Goal: Information Seeking & Learning: Learn about a topic

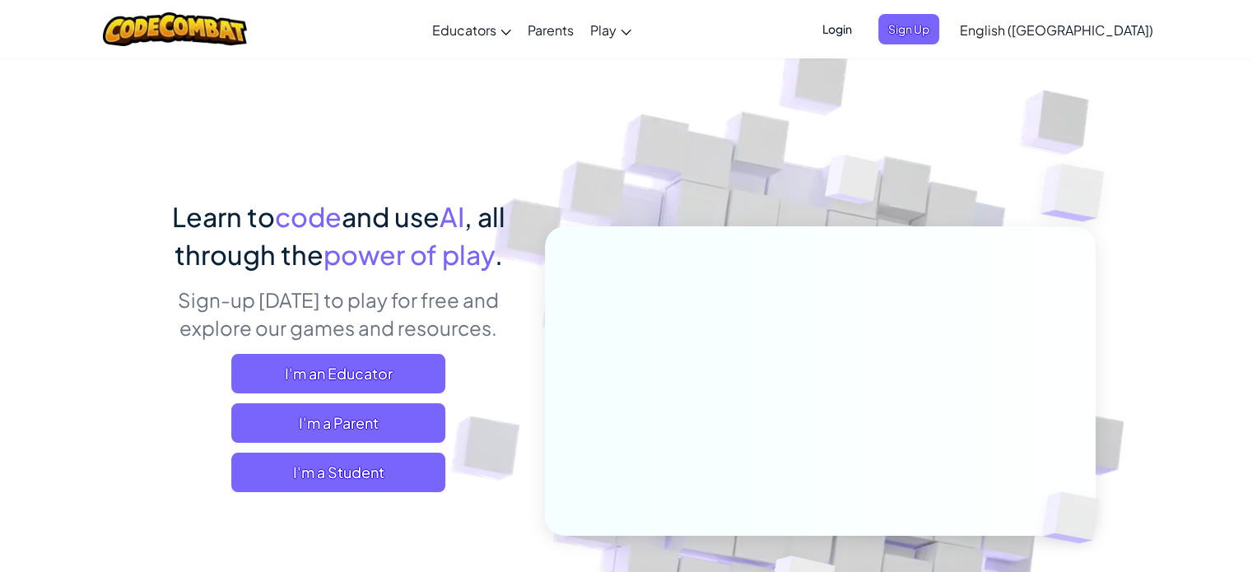
click at [862, 37] on span "Login" at bounding box center [836, 29] width 49 height 30
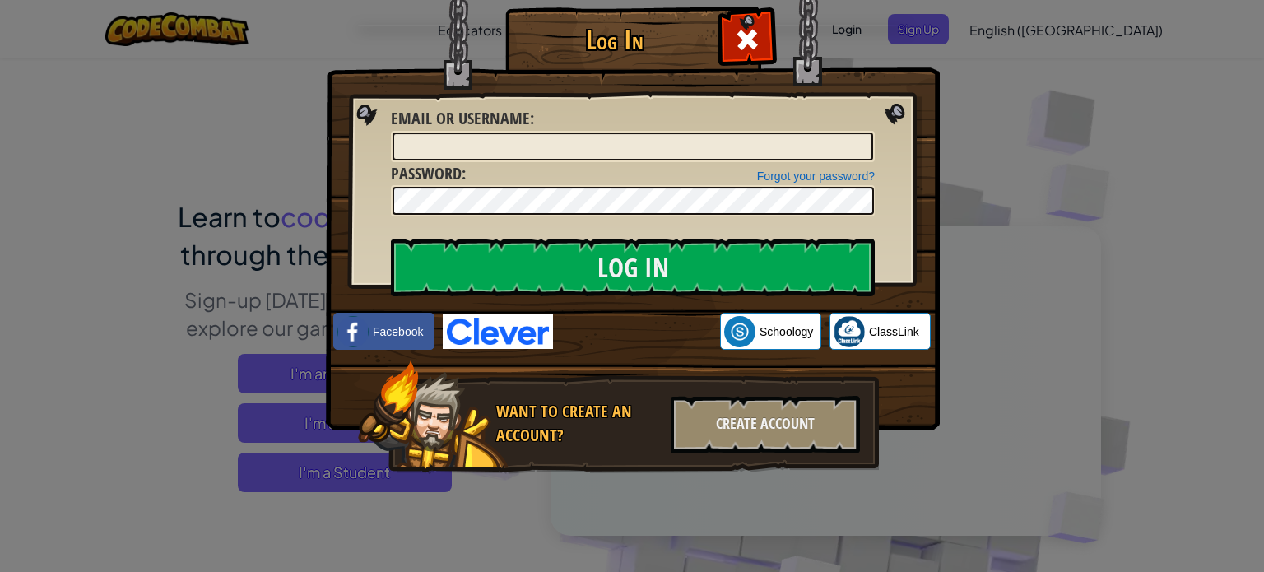
click at [509, 328] on img at bounding box center [498, 331] width 110 height 35
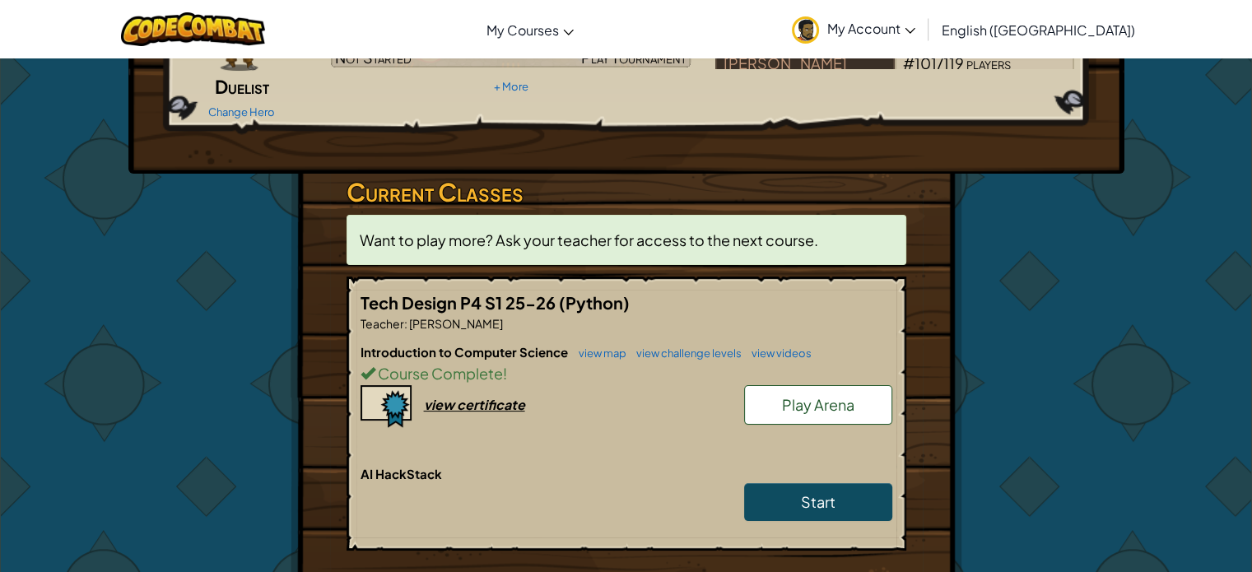
scroll to position [191, 0]
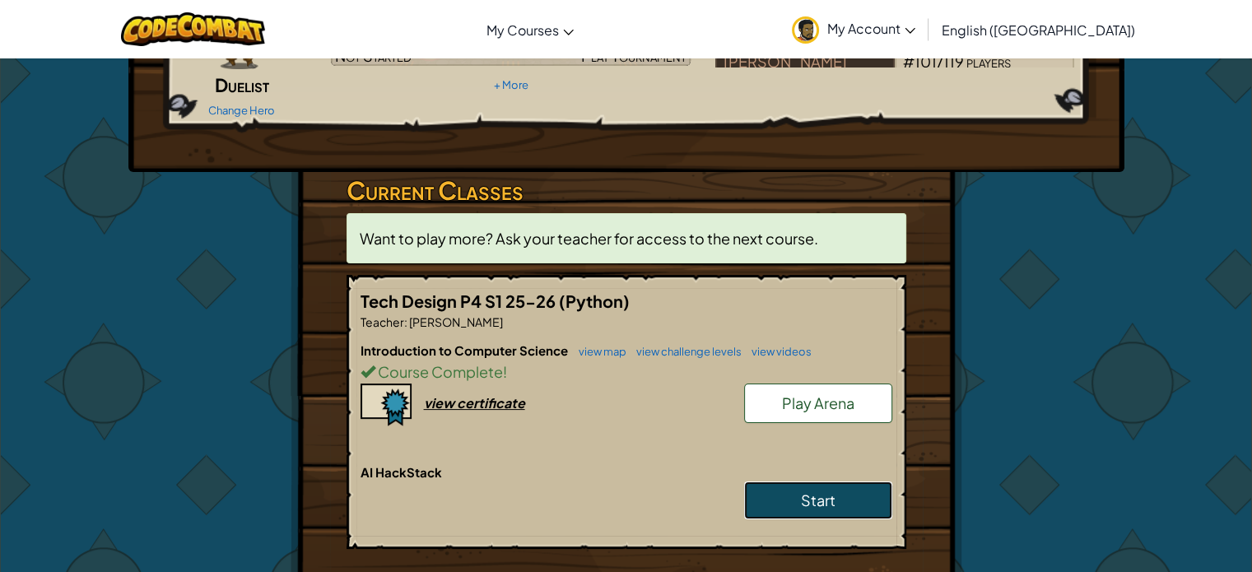
click at [794, 482] on link "Start" at bounding box center [818, 501] width 148 height 38
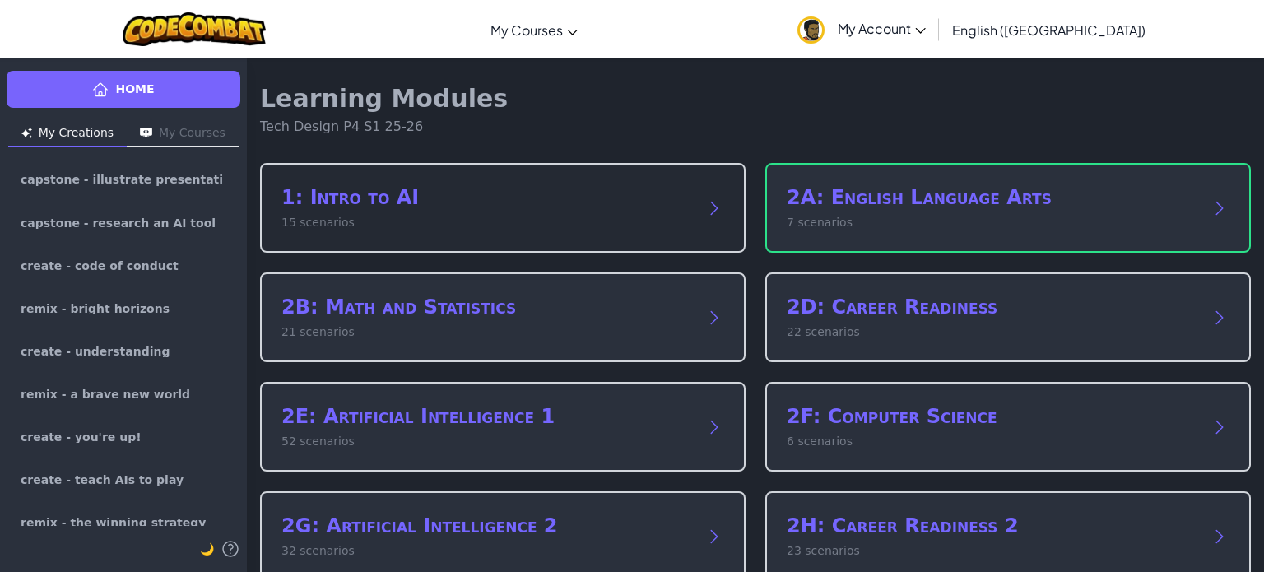
click at [314, 184] on h2 "1: Intro to AI" at bounding box center [487, 197] width 410 height 26
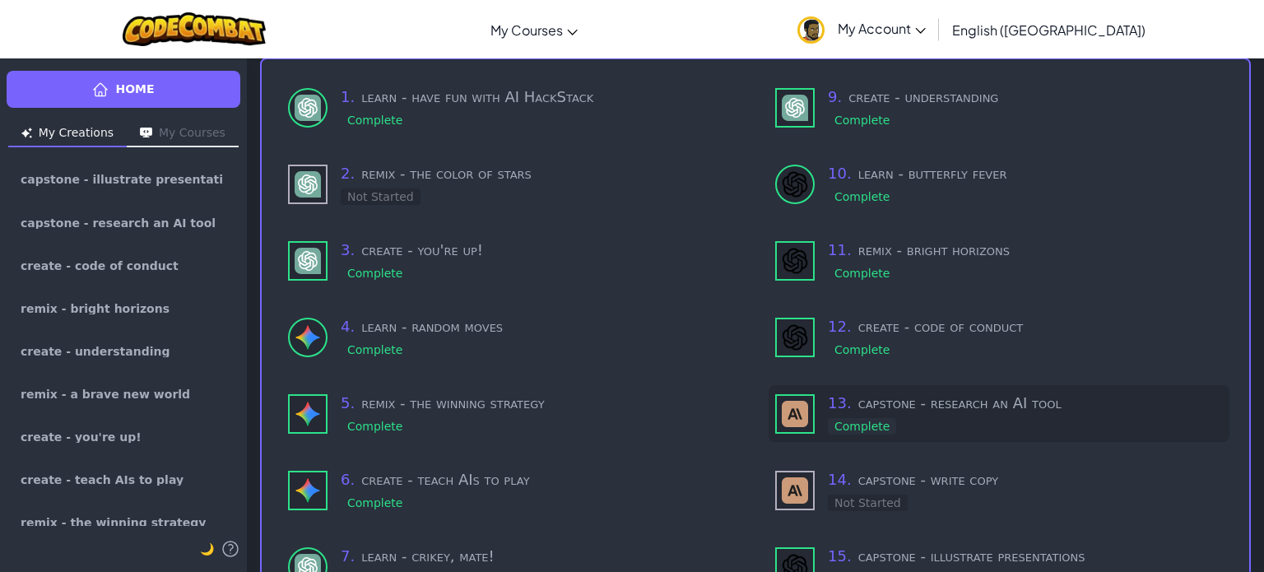
scroll to position [109, 0]
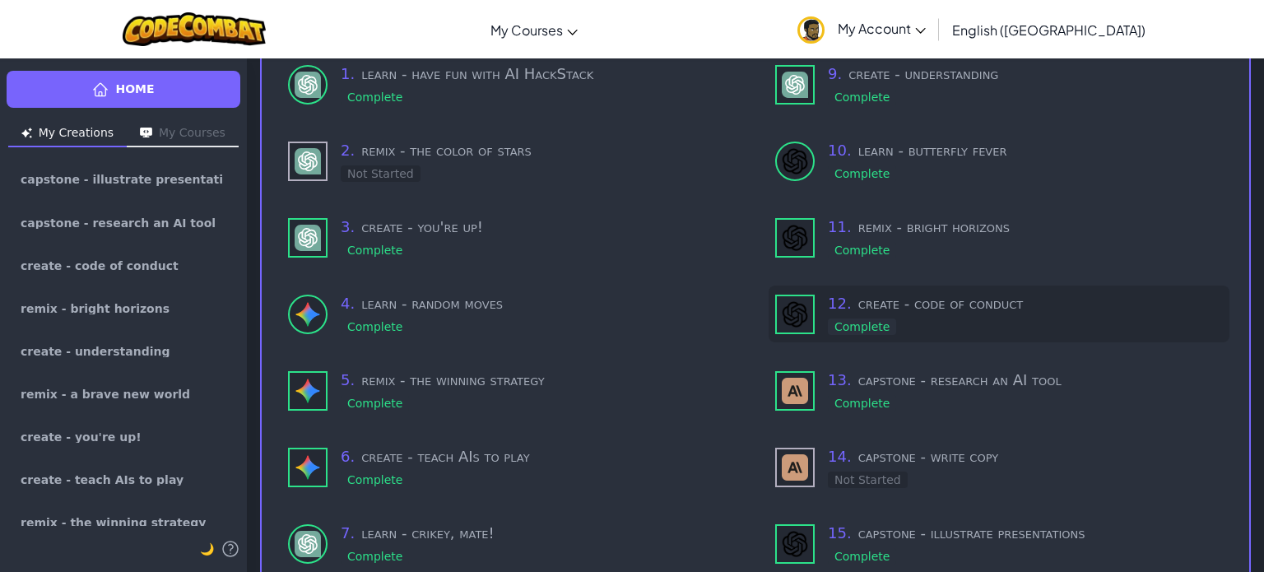
click at [900, 316] on div "12 . create - code of conduct Complete" at bounding box center [1025, 314] width 395 height 44
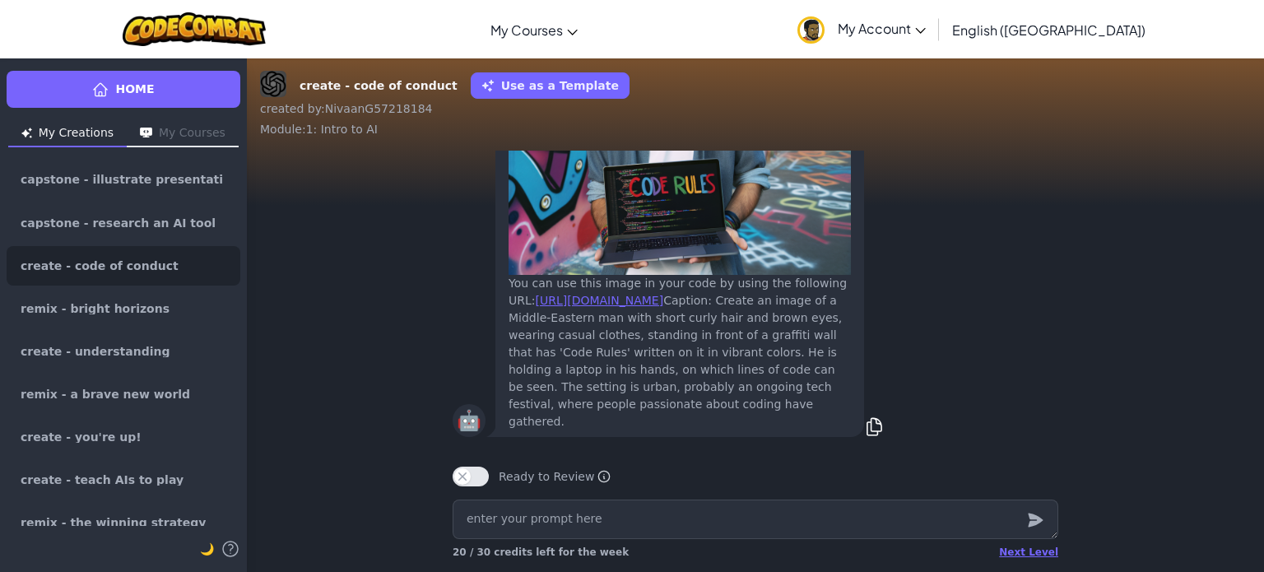
scroll to position [-342, 0]
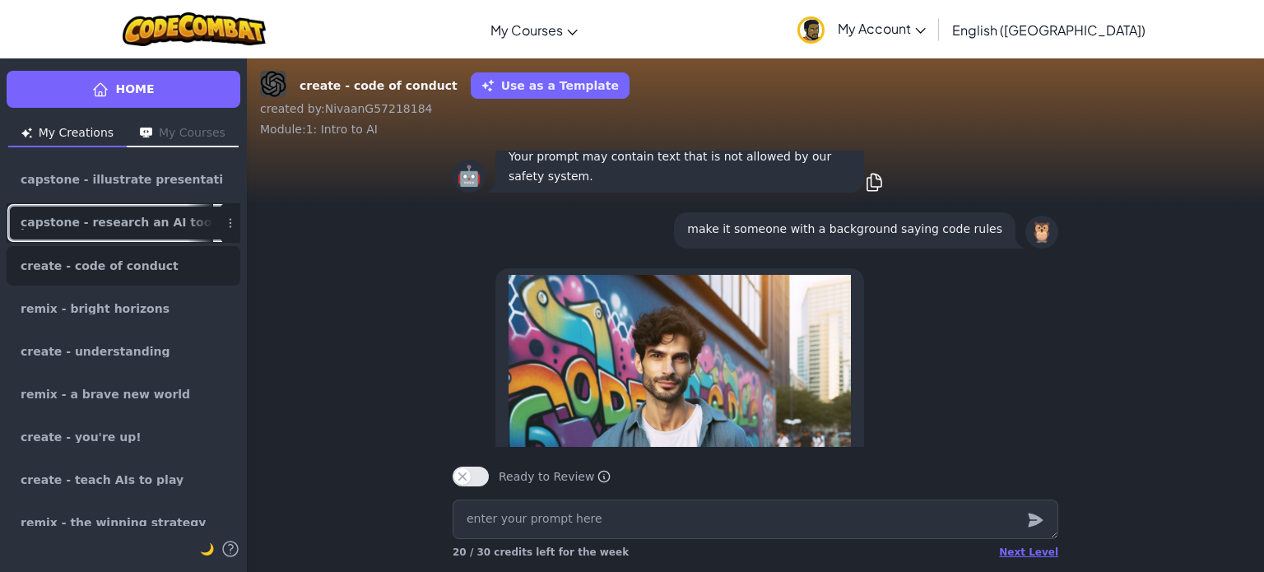
click at [109, 228] on span "capstone - research an AI tool" at bounding box center [117, 222] width 193 height 13
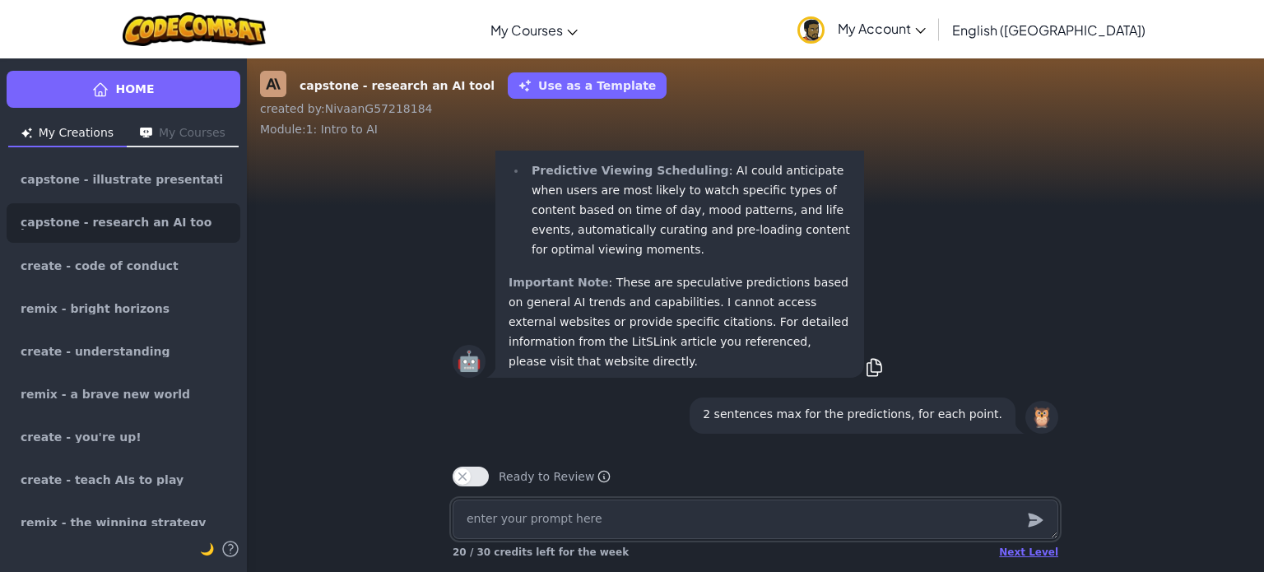
scroll to position [-2262, 0]
drag, startPoint x: 527, startPoint y: 295, endPoint x: 629, endPoint y: 394, distance: 142.0
click at [629, 260] on ul "Interactive Storytelling Evolution : AI could create branching narratives that …" at bounding box center [680, 3] width 342 height 514
click at [617, 148] on p "Hyper-Personalized Media : Future systems might generate personalized movie pos…" at bounding box center [691, 89] width 319 height 119
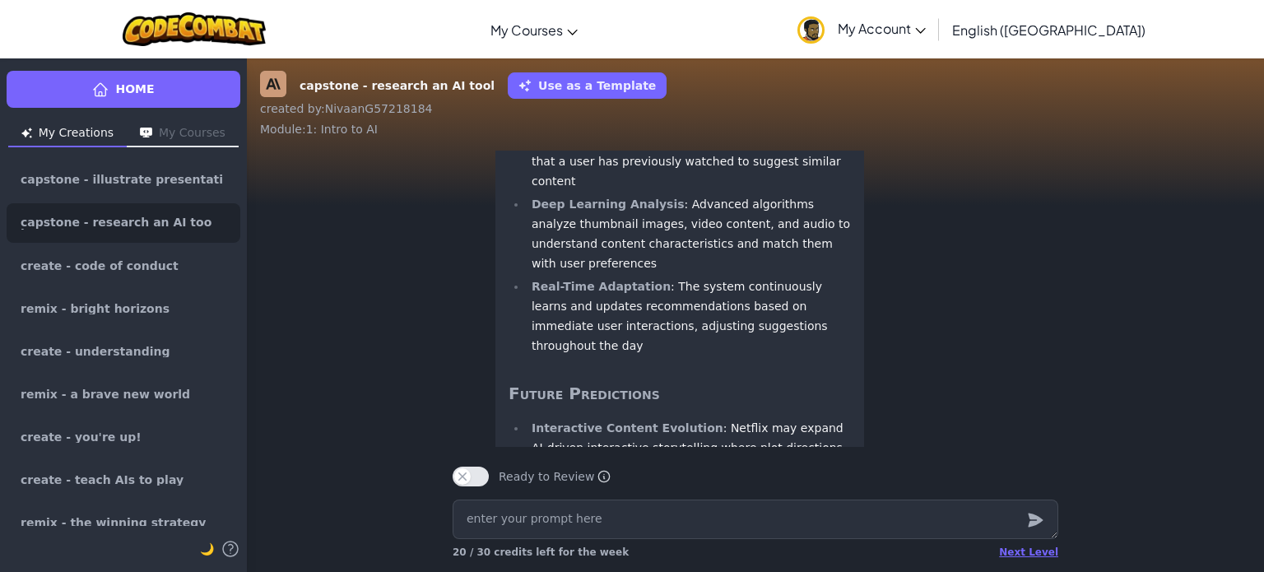
scroll to position [-4411, 0]
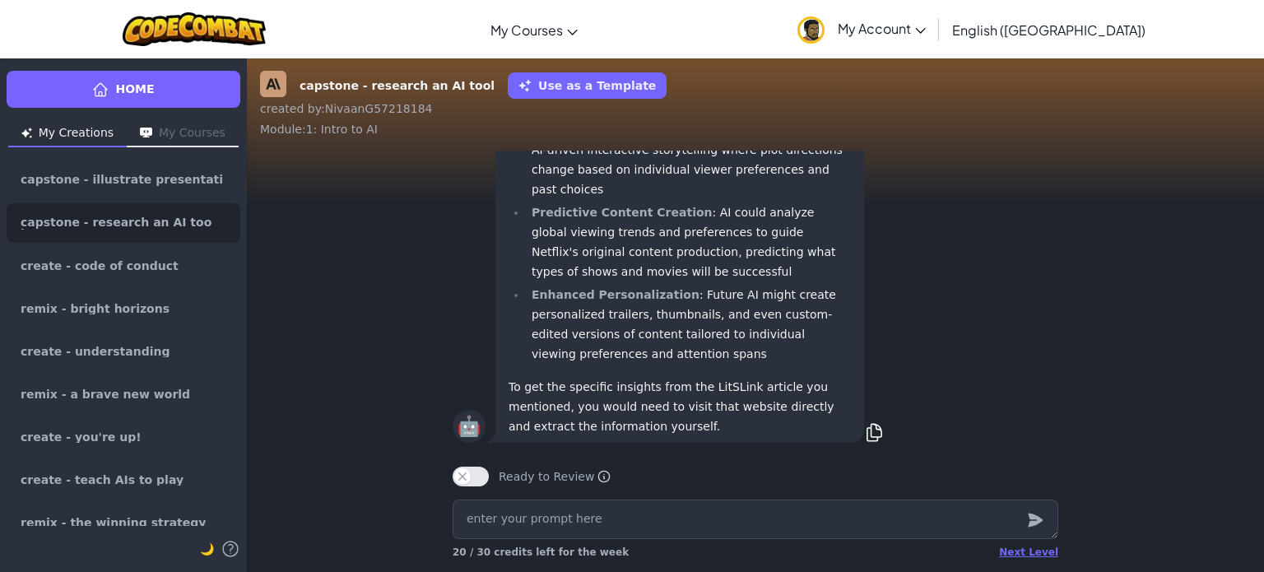
scroll to position [-4099, 0]
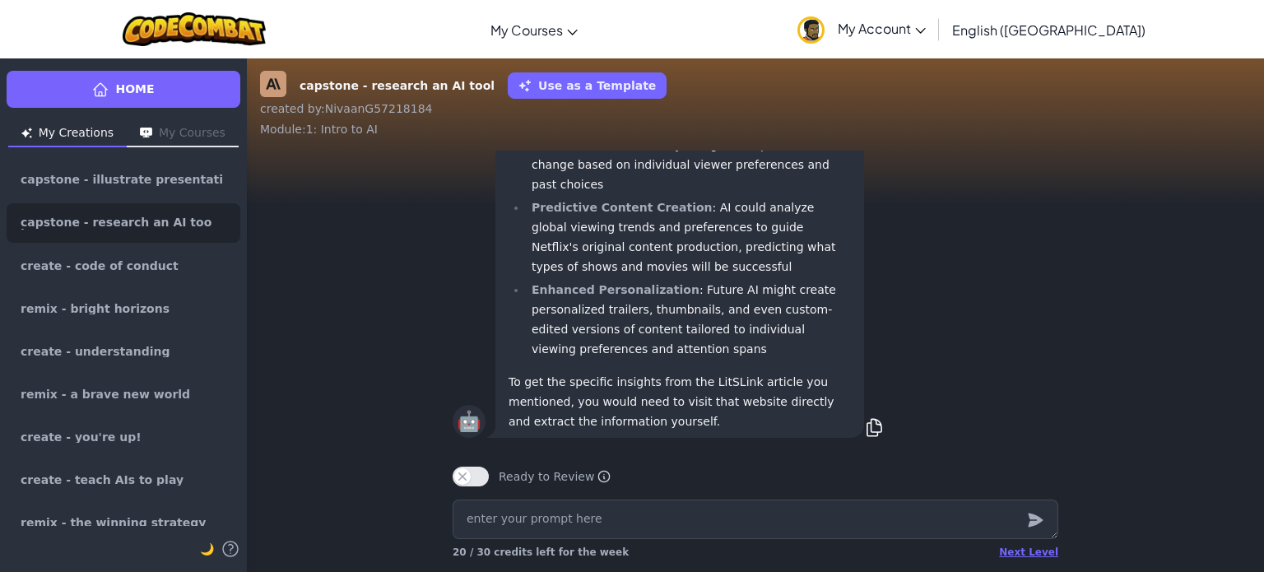
drag, startPoint x: 527, startPoint y: 314, endPoint x: 843, endPoint y: 361, distance: 319.4
copy li "Deep Learning Analysis : Advanced algorithms analyze thumbnail images, video co…"
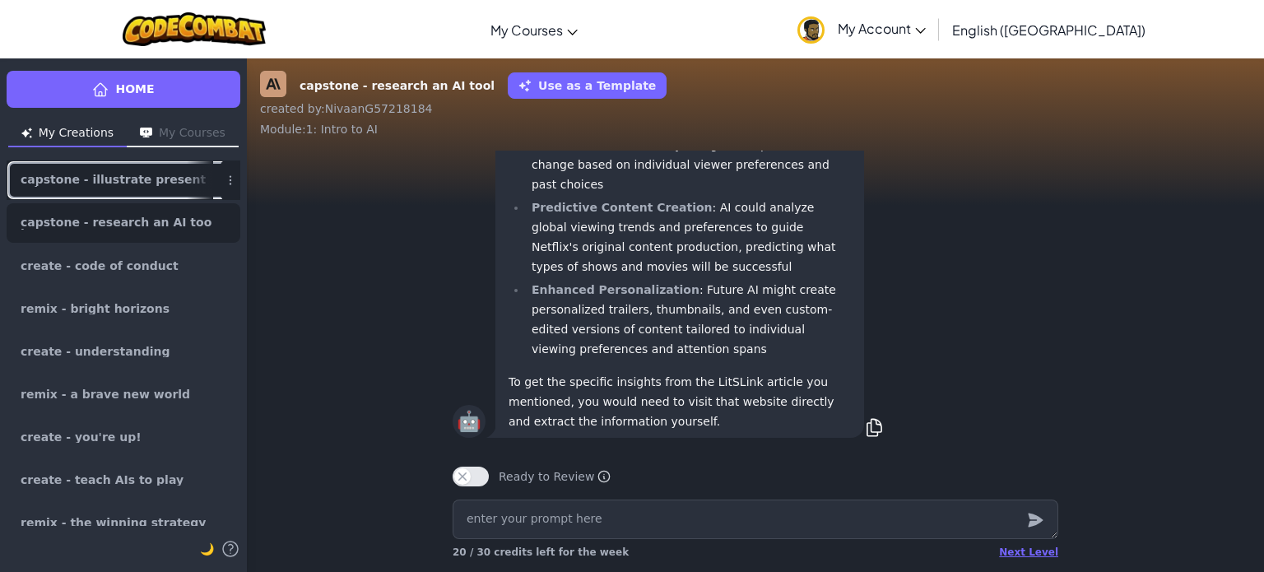
click at [97, 184] on span "capstone - illustrate presentations" at bounding box center [117, 180] width 193 height 13
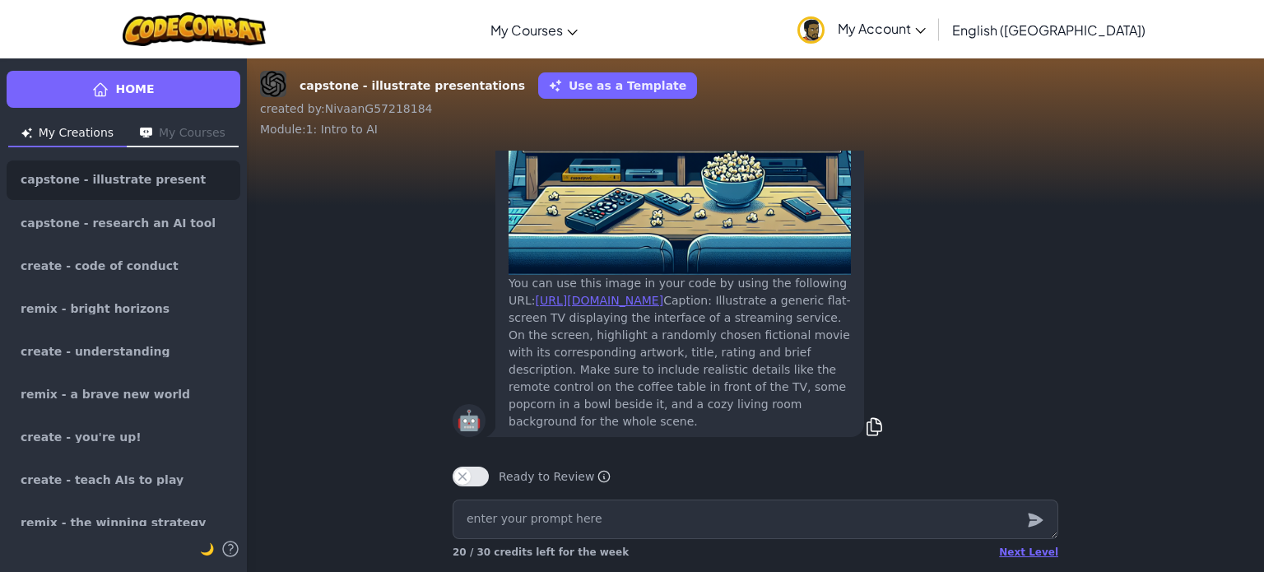
scroll to position [-342, 0]
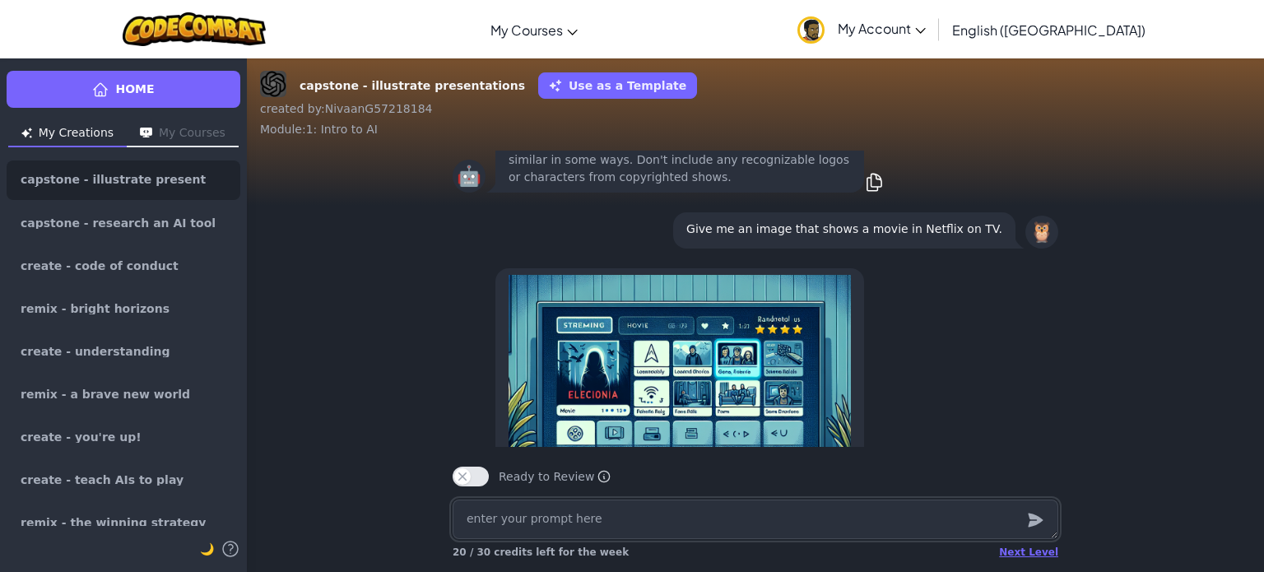
type textarea "x"
type textarea "S"
type textarea "x"
type textarea "So"
type textarea "x"
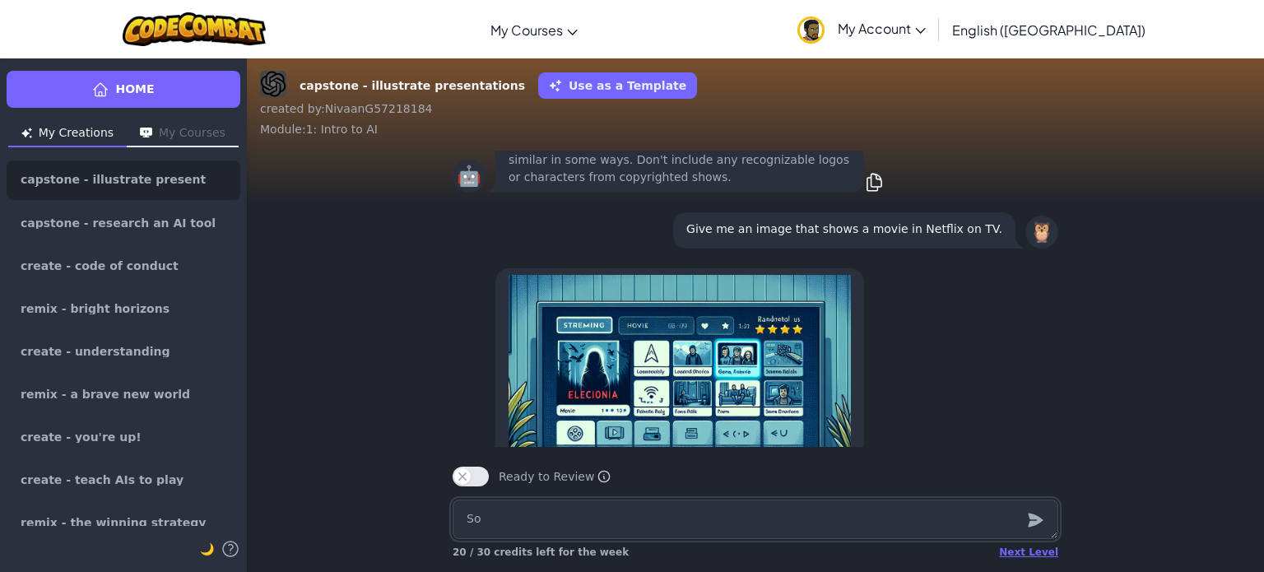
type textarea "Sow"
type textarea "x"
type textarea "Sow"
type textarea "x"
type textarea "Sow a"
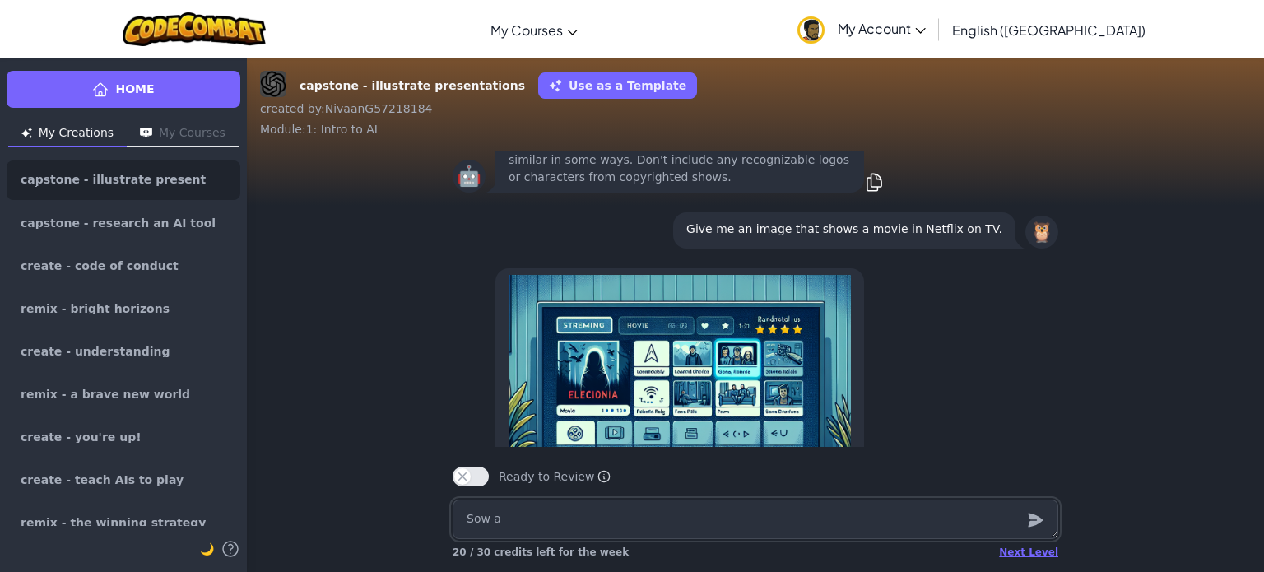
type textarea "x"
type textarea "Sow"
type textarea "x"
type textarea "Sow"
type textarea "x"
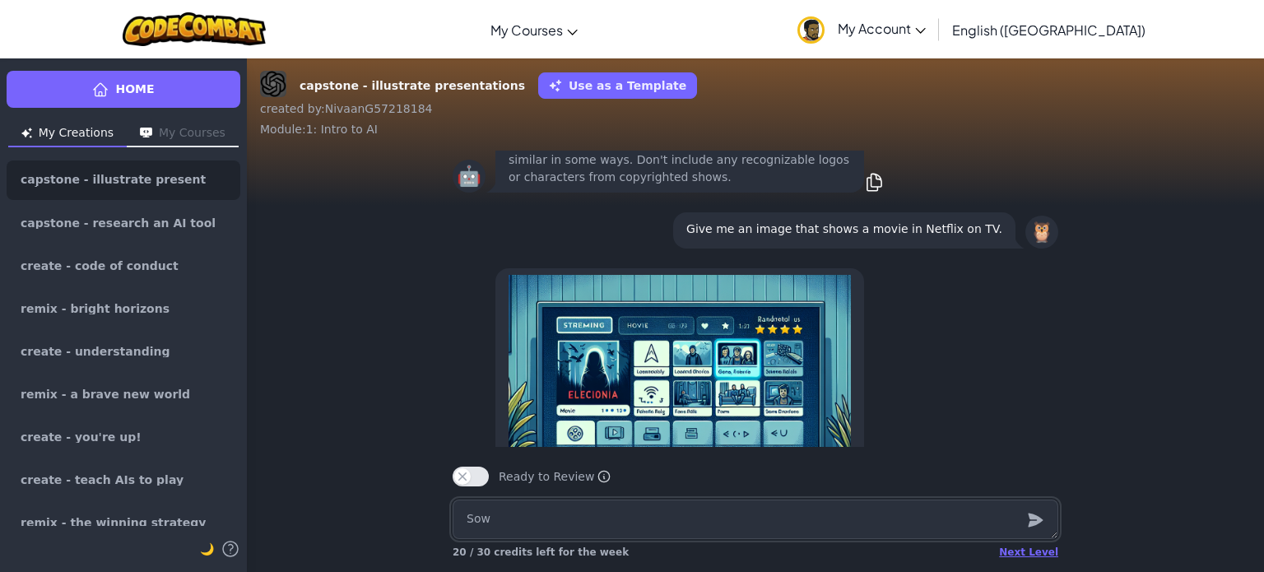
type textarea "So"
type textarea "x"
type textarea "S"
type textarea "x"
type textarea "Sh"
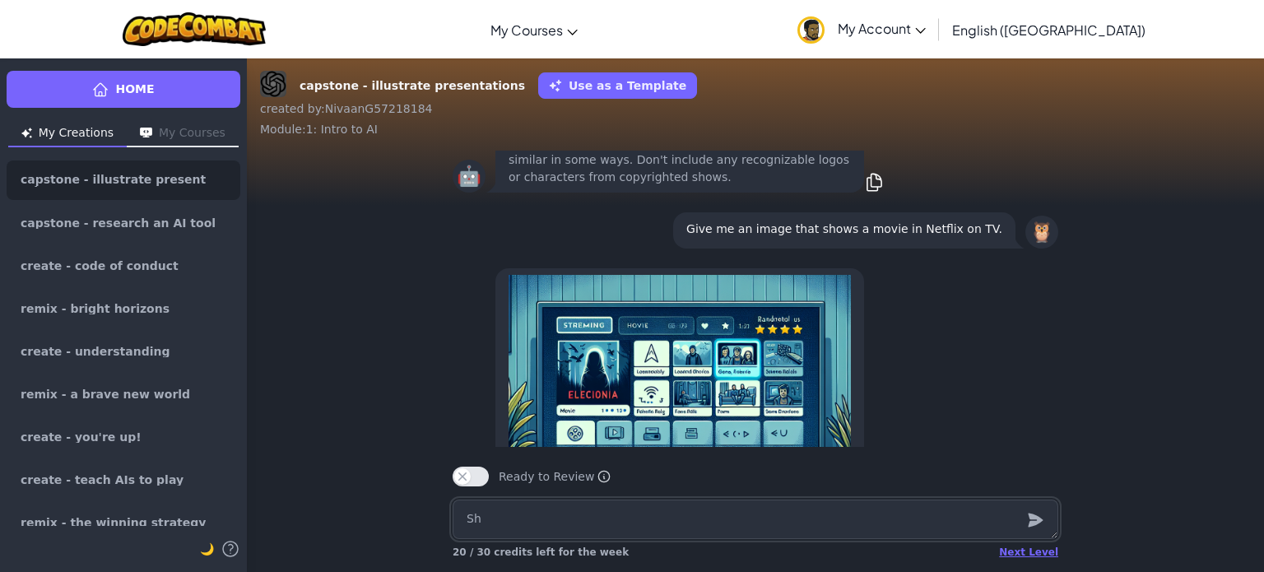
type textarea "x"
type textarea "Sho"
type textarea "x"
type textarea "Show"
type textarea "x"
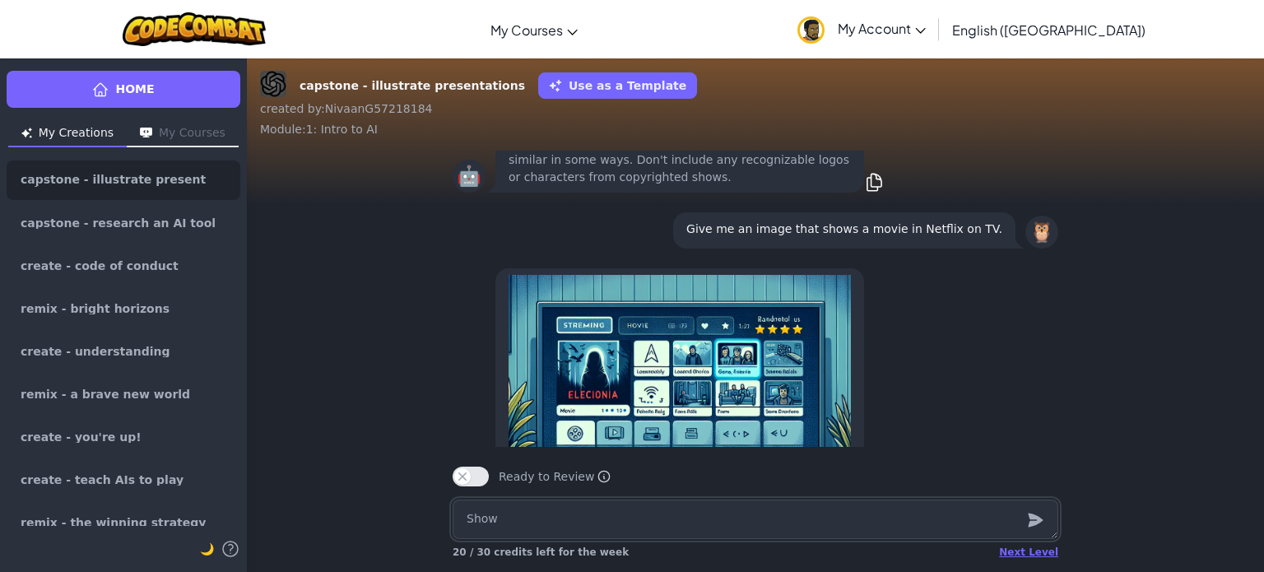
type textarea "Show"
type textarea "x"
type textarea "Show a"
type textarea "x"
type textarea "Show a"
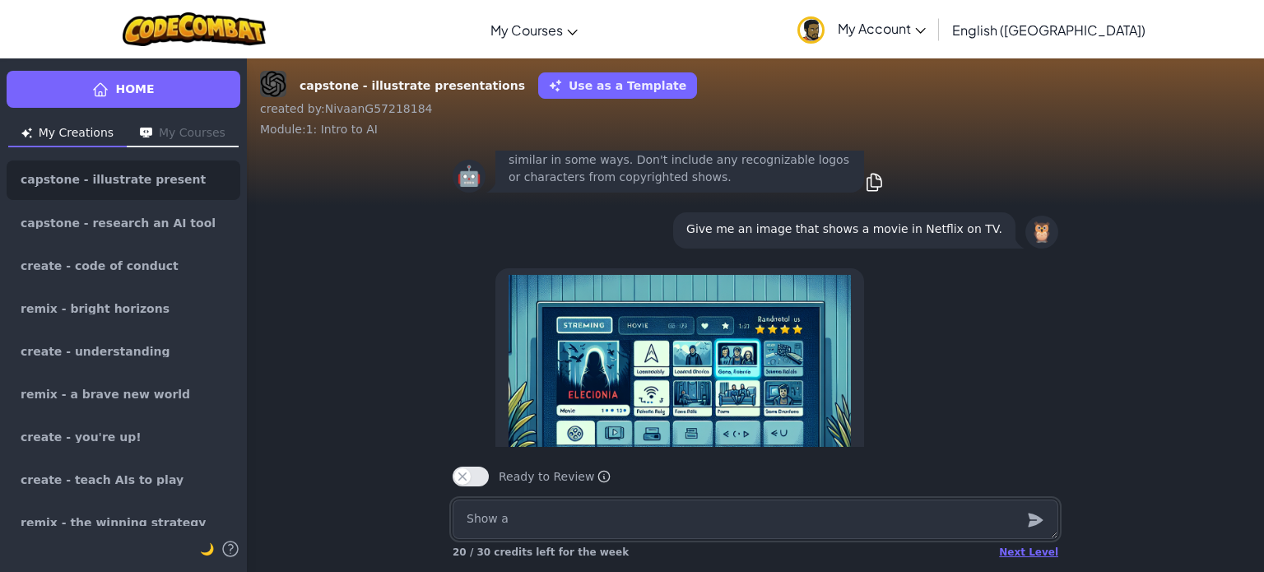
type textarea "x"
type textarea "Show a p"
type textarea "x"
type textarea "Show a pi"
type textarea "x"
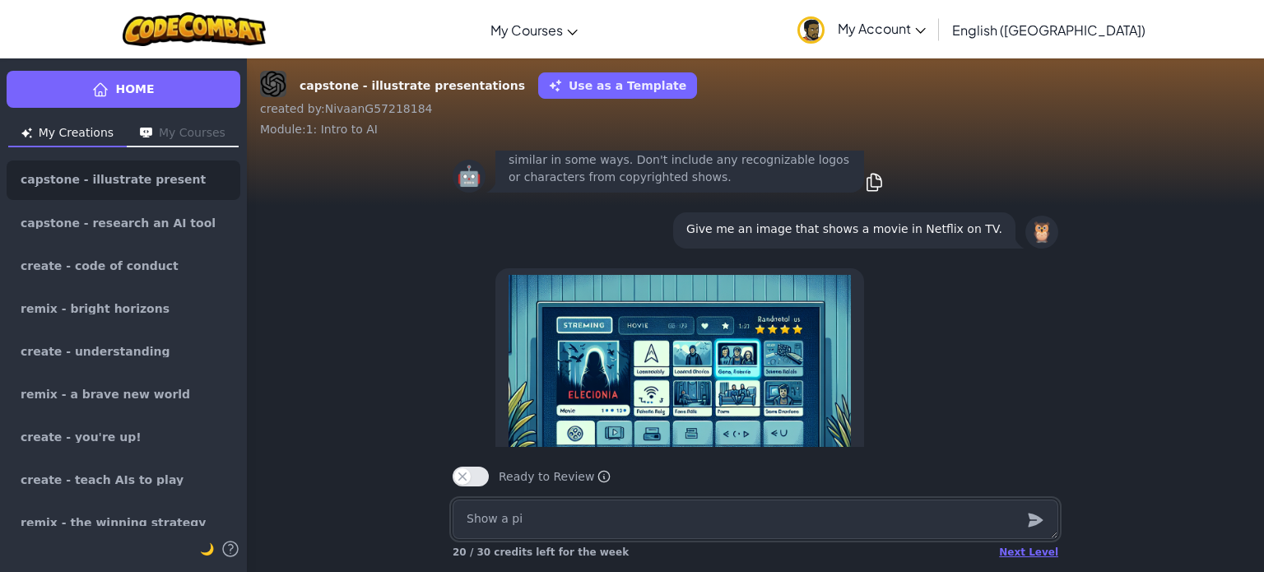
type textarea "Show a pic"
type textarea "x"
type textarea "Show a pict"
type textarea "x"
type textarea "Show a pictu"
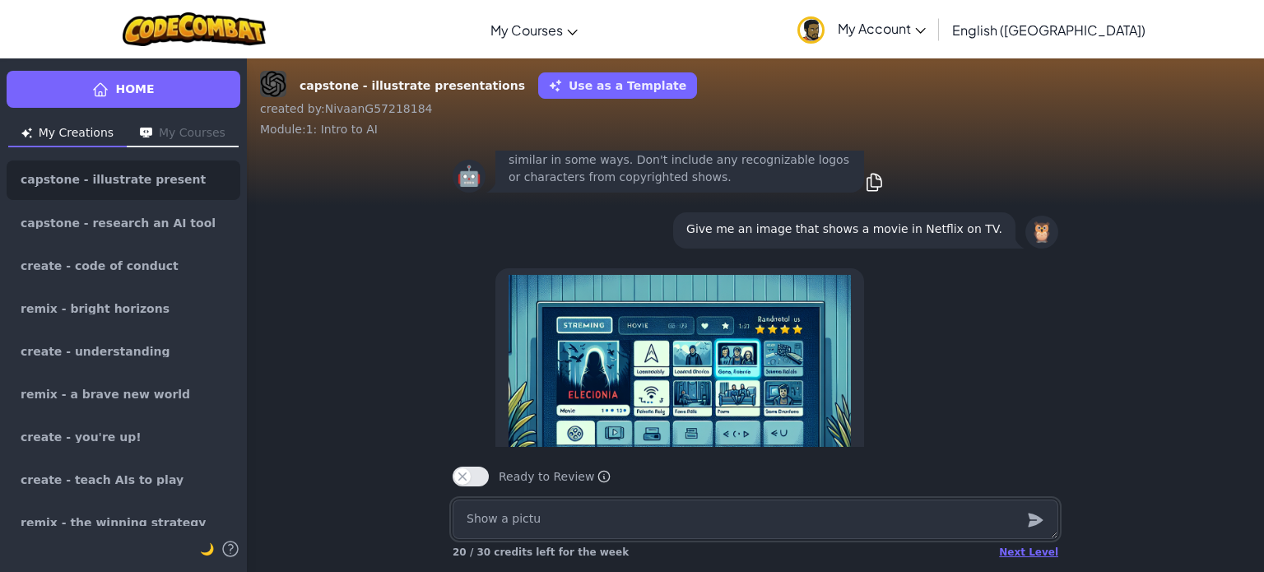
type textarea "x"
type textarea "Show a pictur"
type textarea "x"
type textarea "Show a picture"
type textarea "x"
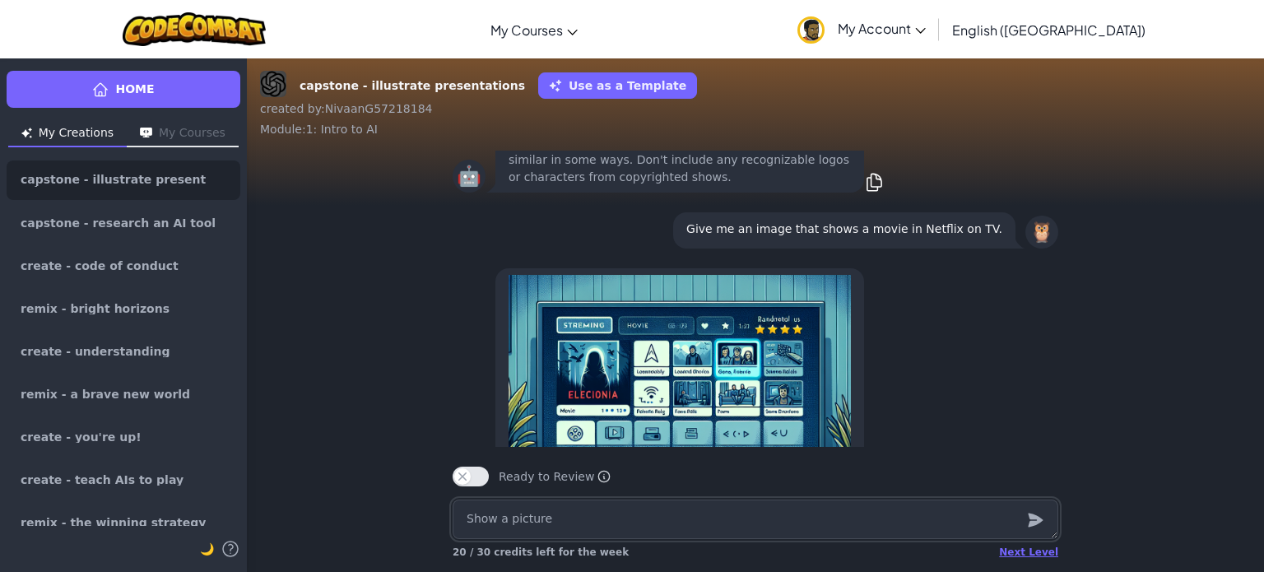
type textarea "Show a pictur"
type textarea "x"
type textarea "Show a pictu"
type textarea "x"
type textarea "Show a pict"
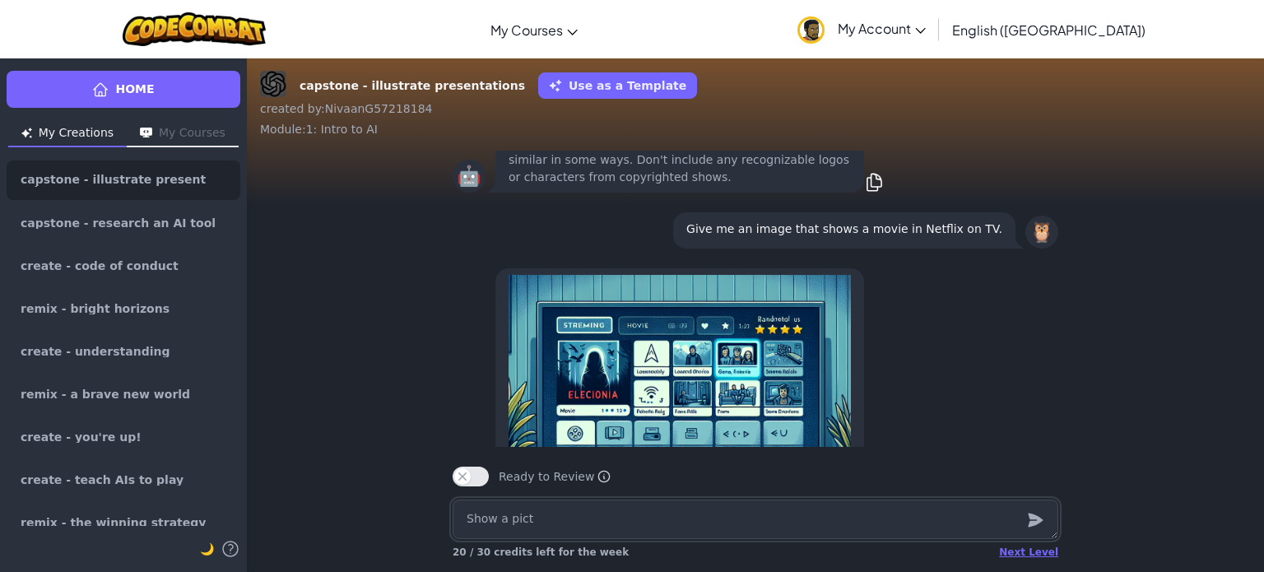
type textarea "x"
type textarea "Show a pic"
type textarea "x"
type textarea "Show a pi"
type textarea "x"
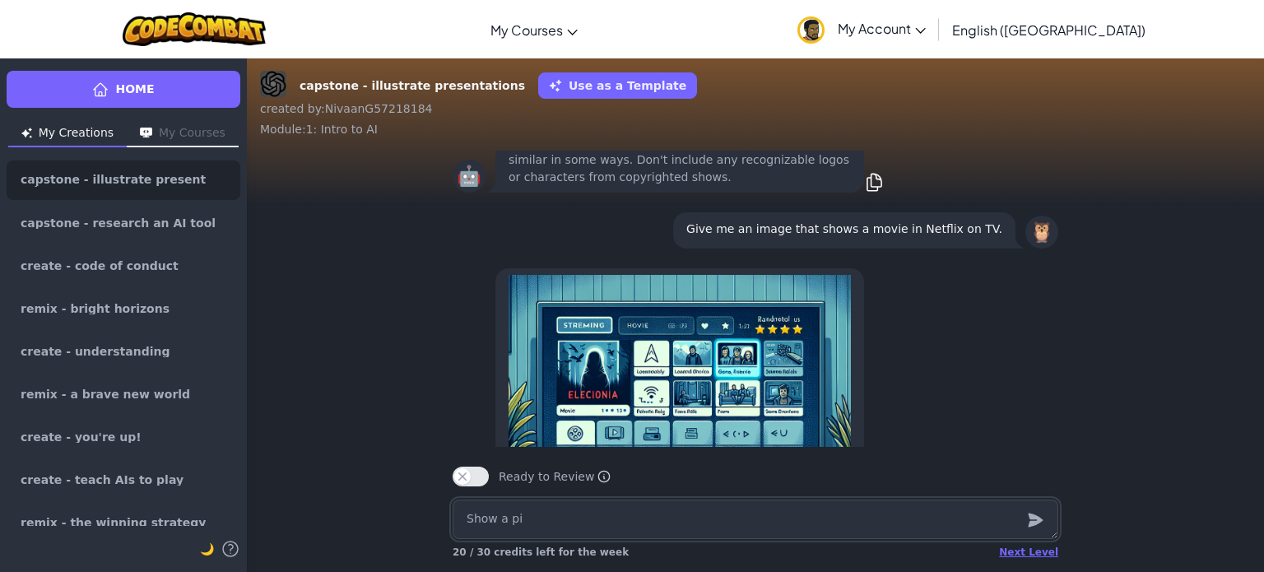
type textarea "Show a p"
type textarea "x"
type textarea "Show a"
type textarea "x"
type textarea "Show a"
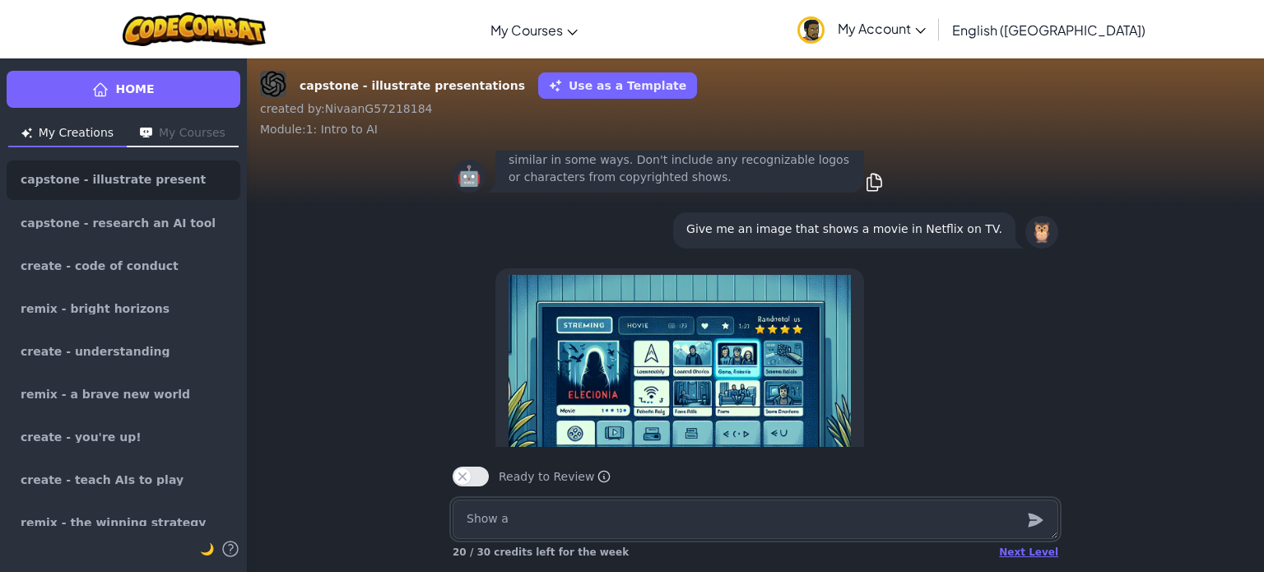
type textarea "x"
type textarea "Show"
type textarea "x"
type textarea "Show"
type textarea "x"
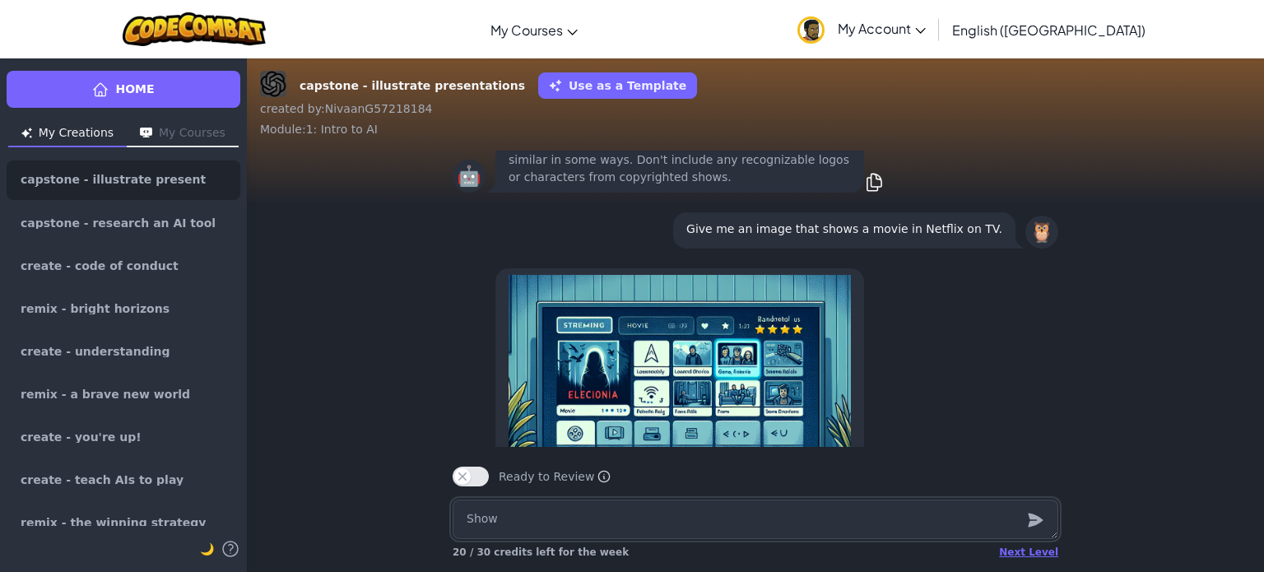
type textarea "Sho"
type textarea "x"
type textarea "Sh"
type textarea "x"
type textarea "S"
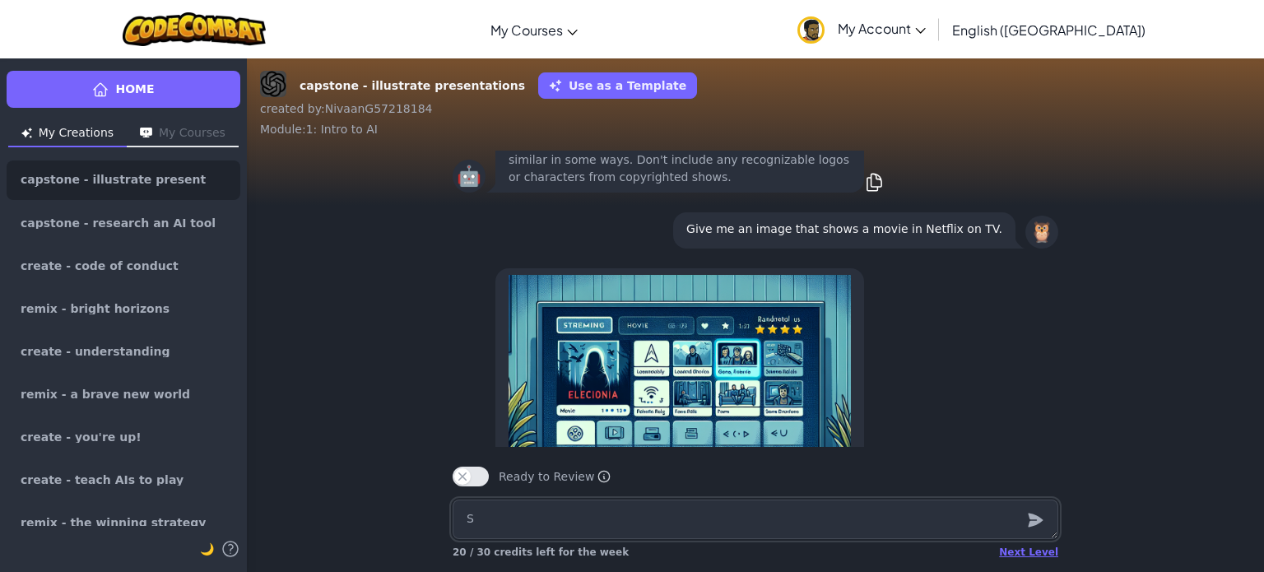
type textarea "x"
type textarea "G"
type textarea "x"
type textarea "Gn"
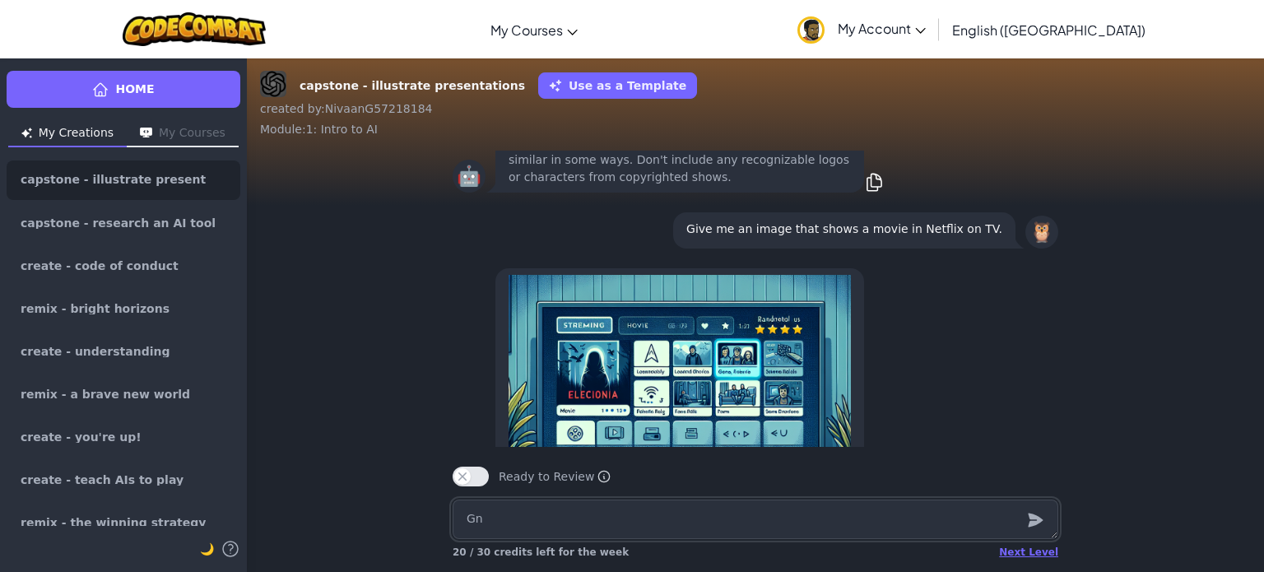
type textarea "x"
type textarea "G"
type textarea "x"
type textarea "Ge"
type textarea "x"
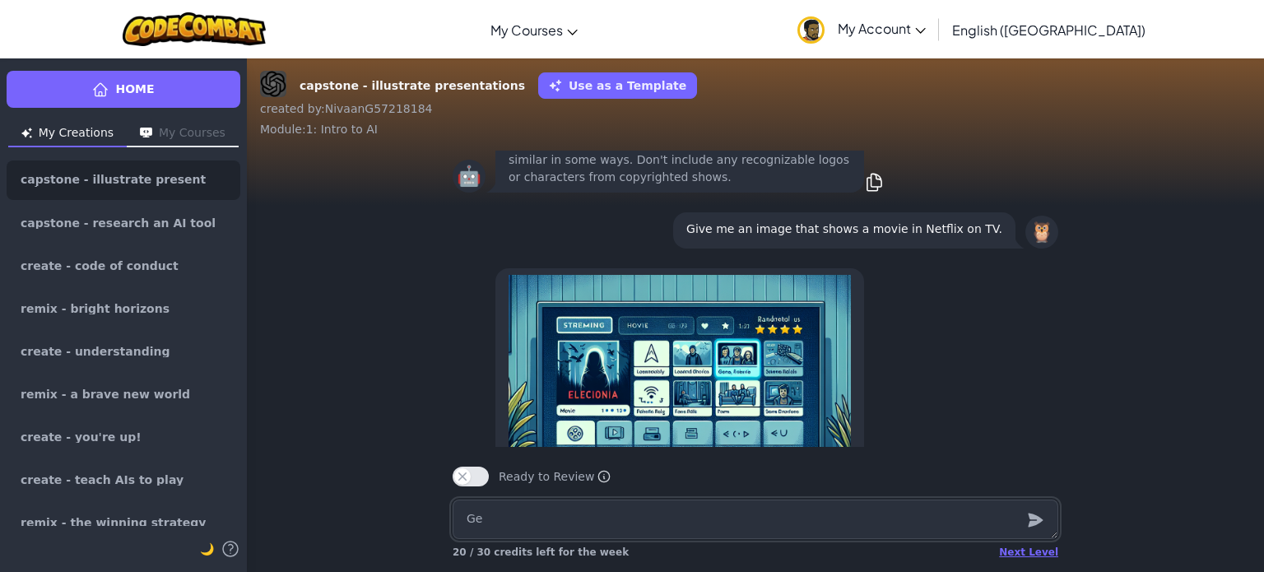
type textarea "Gen"
type textarea "x"
type textarea "Gene"
type textarea "x"
type textarea "Gener"
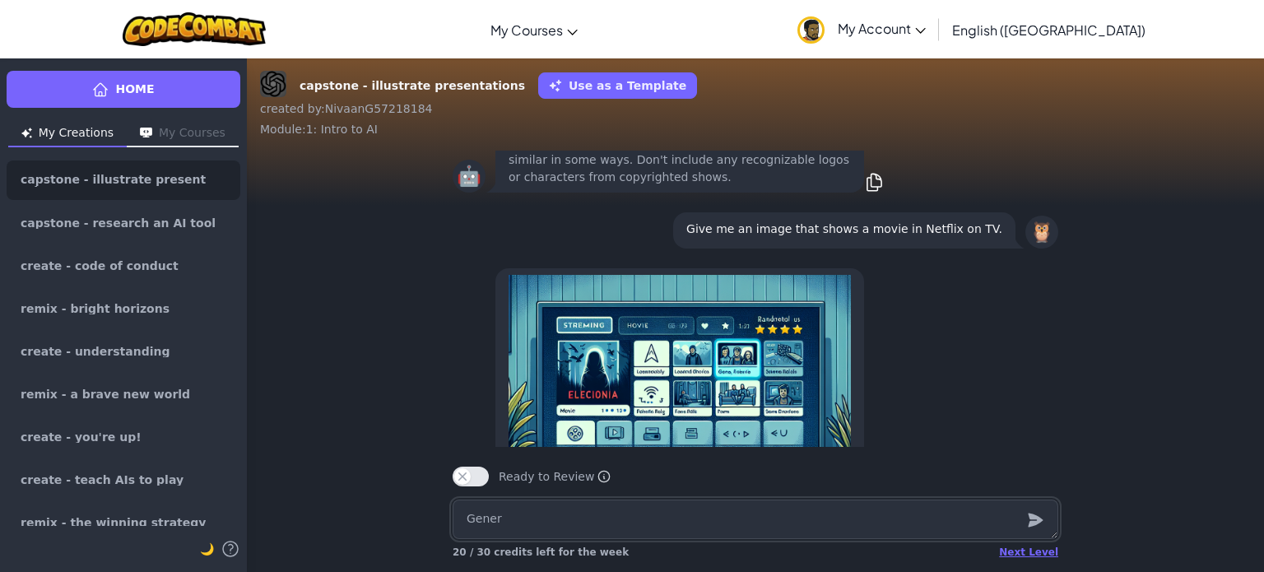
type textarea "x"
type textarea "Genera"
type textarea "x"
type textarea "Generat"
type textarea "x"
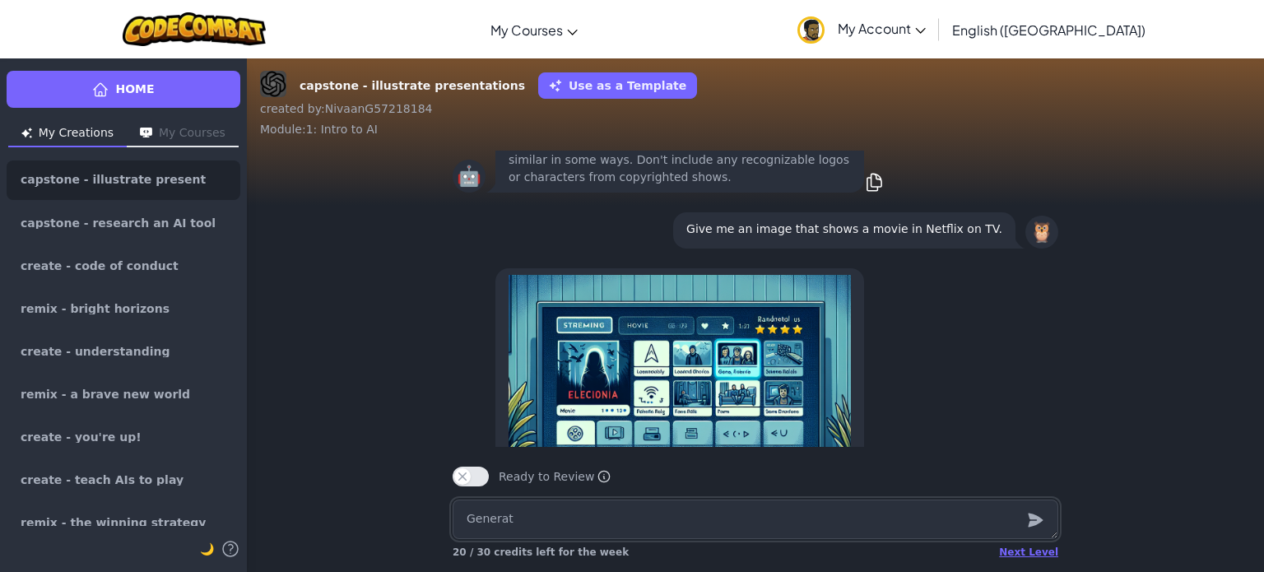
type textarea "Generate"
type textarea "x"
type textarea "Generate"
type textarea "x"
type textarea "Generate a"
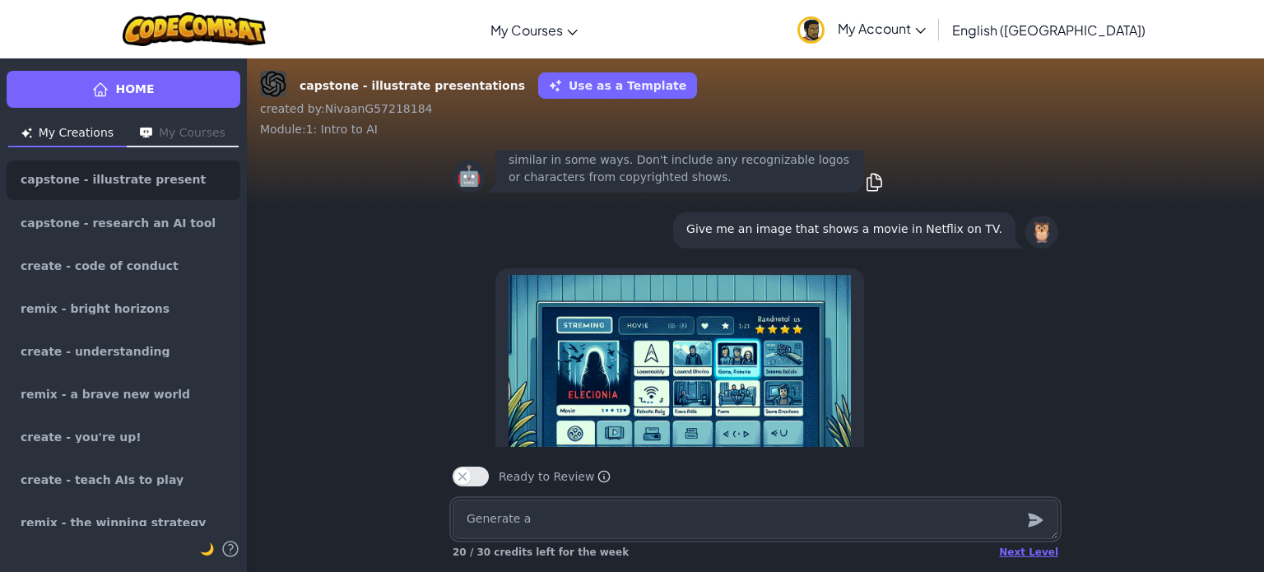
type textarea "x"
type textarea "Generate a"
type textarea "x"
type textarea "Generate a p"
type textarea "x"
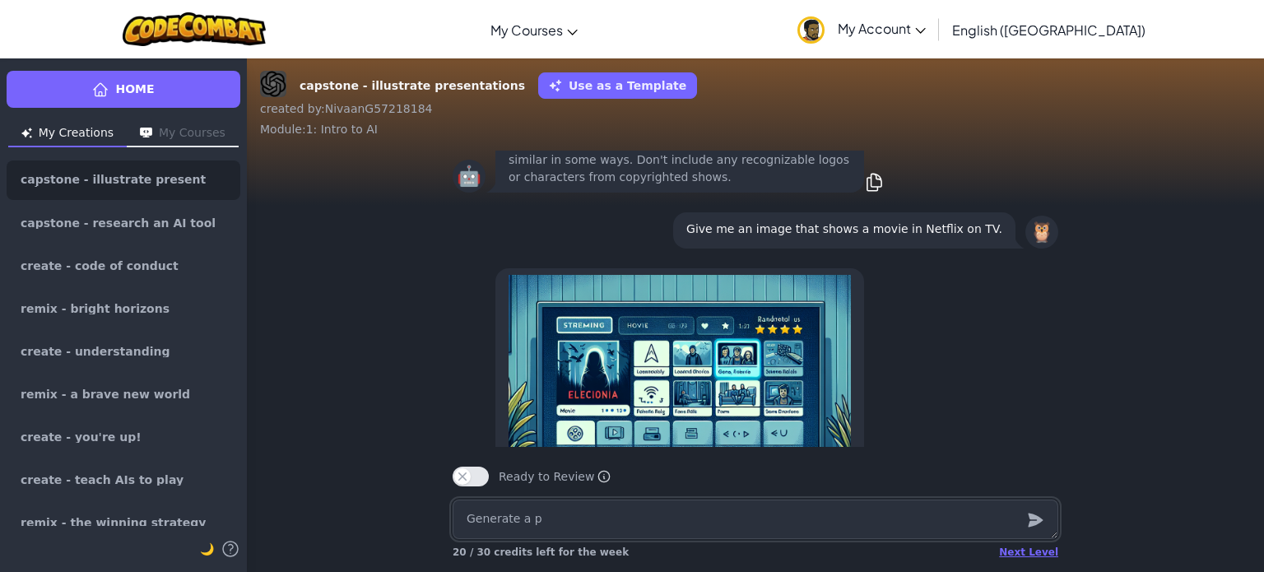
type textarea "Generate a po"
type textarea "x"
type textarea "Generate a poc"
type textarea "x"
type textarea "Generate a po"
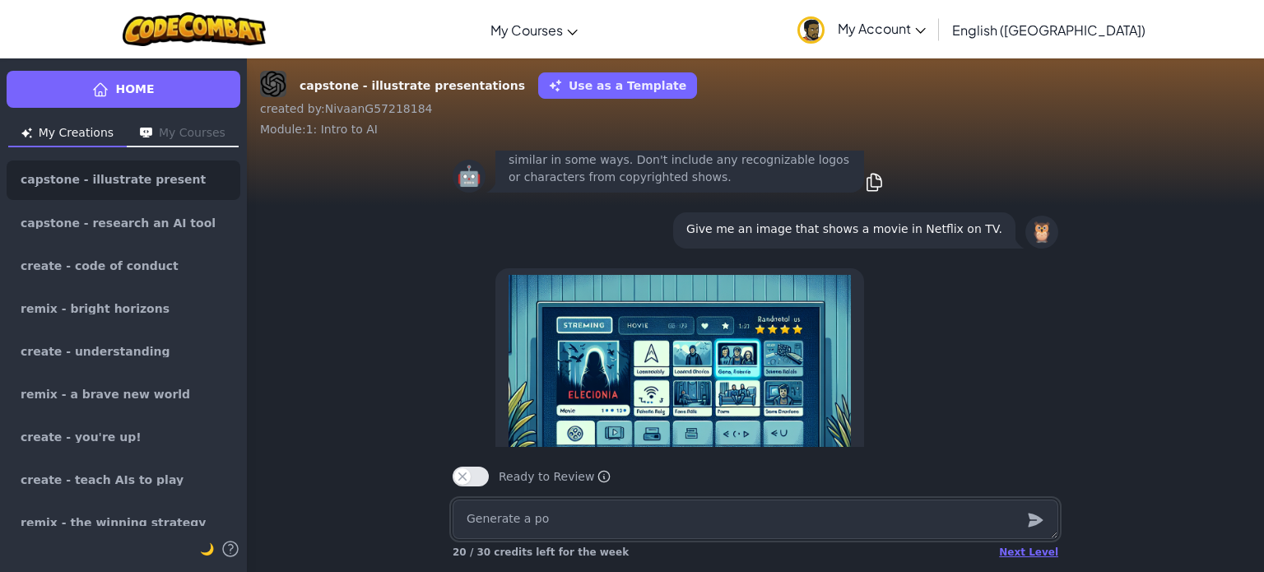
type textarea "x"
type textarea "Generate a p"
type textarea "x"
type textarea "Generate a pi"
type textarea "x"
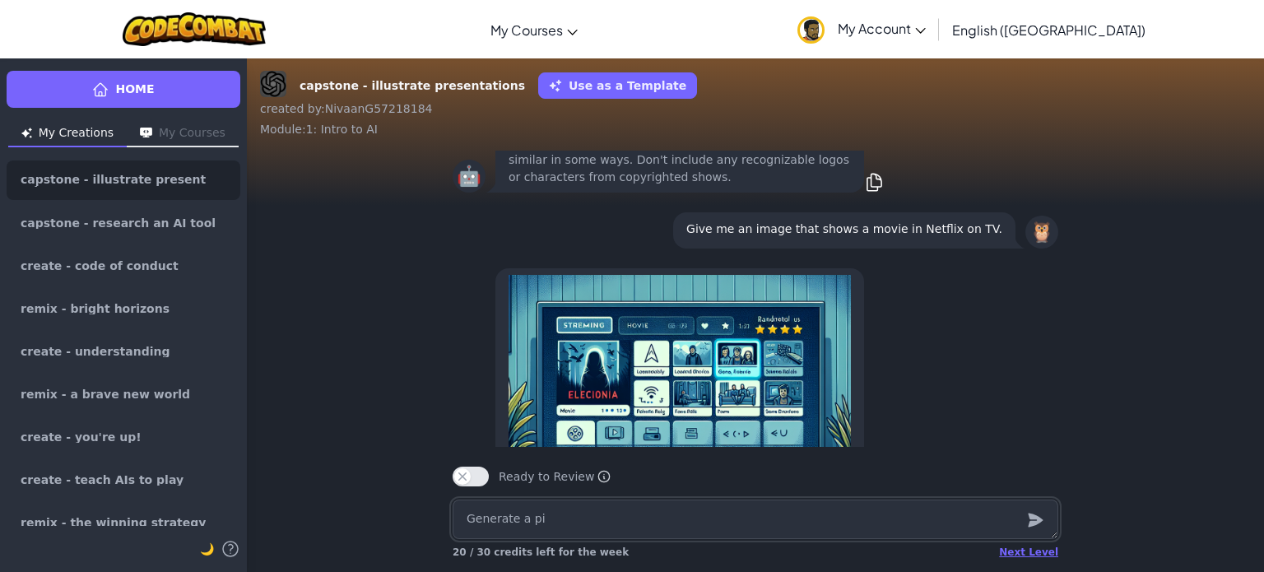
type textarea "Generate a pic"
type textarea "x"
type textarea "Generate a pict"
type textarea "x"
type textarea "Generate a pictu"
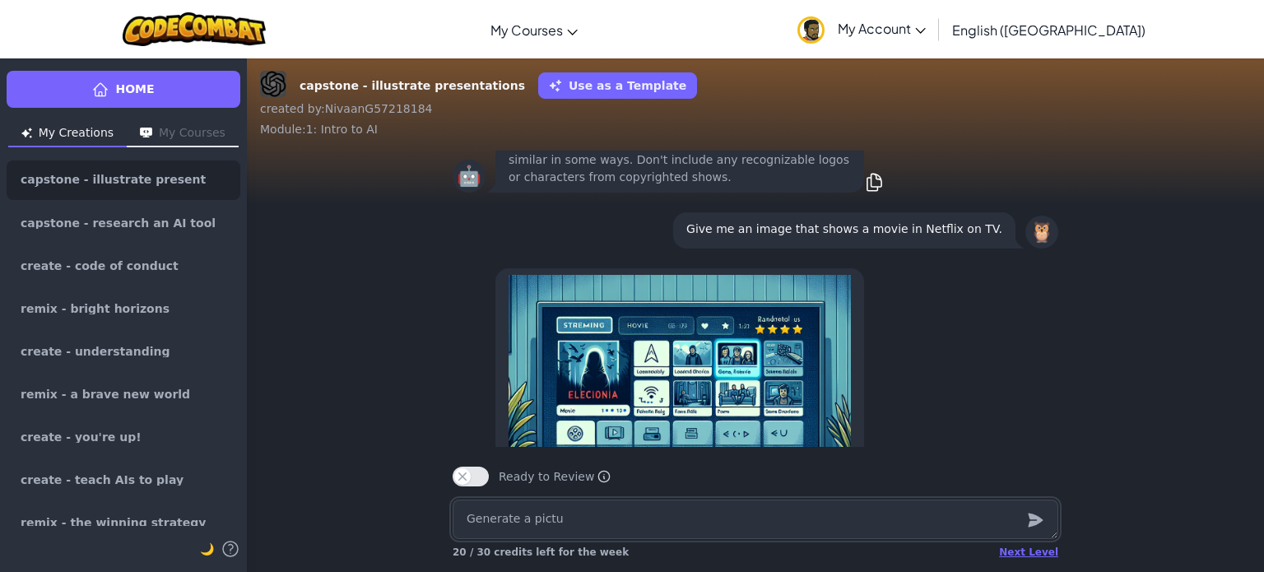
type textarea "x"
type textarea "Generate a pictur"
type textarea "x"
type textarea "Generate a picture"
type textarea "x"
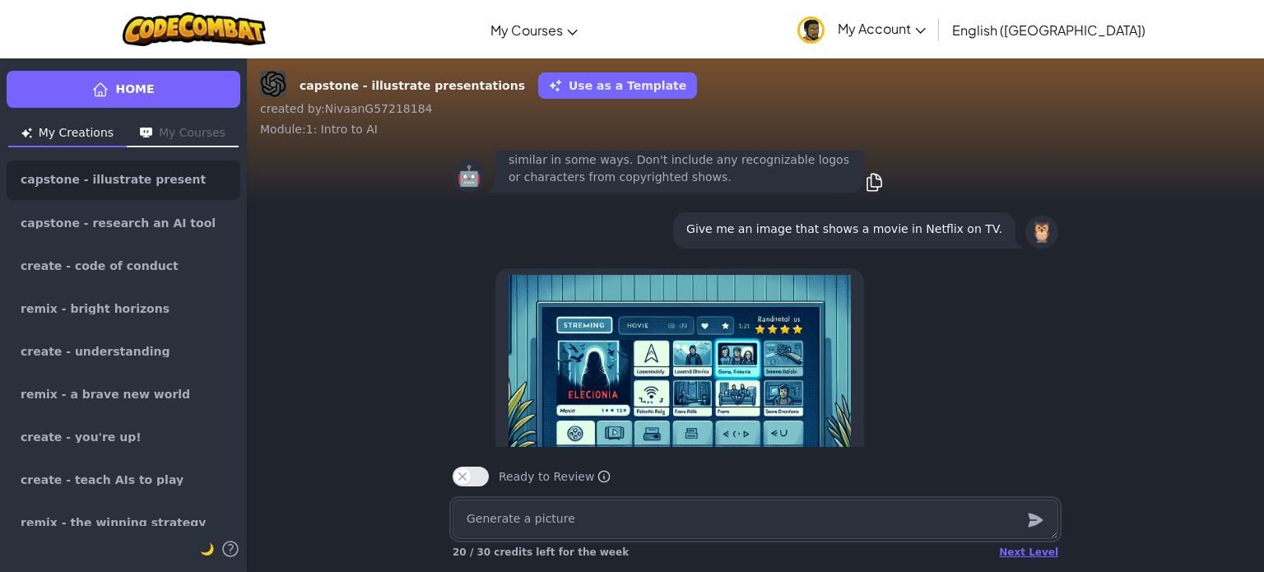
type textarea "Generate a picture"
type textarea "x"
type textarea "Generate a picture t"
type textarea "x"
type textarea "Generate a picture th"
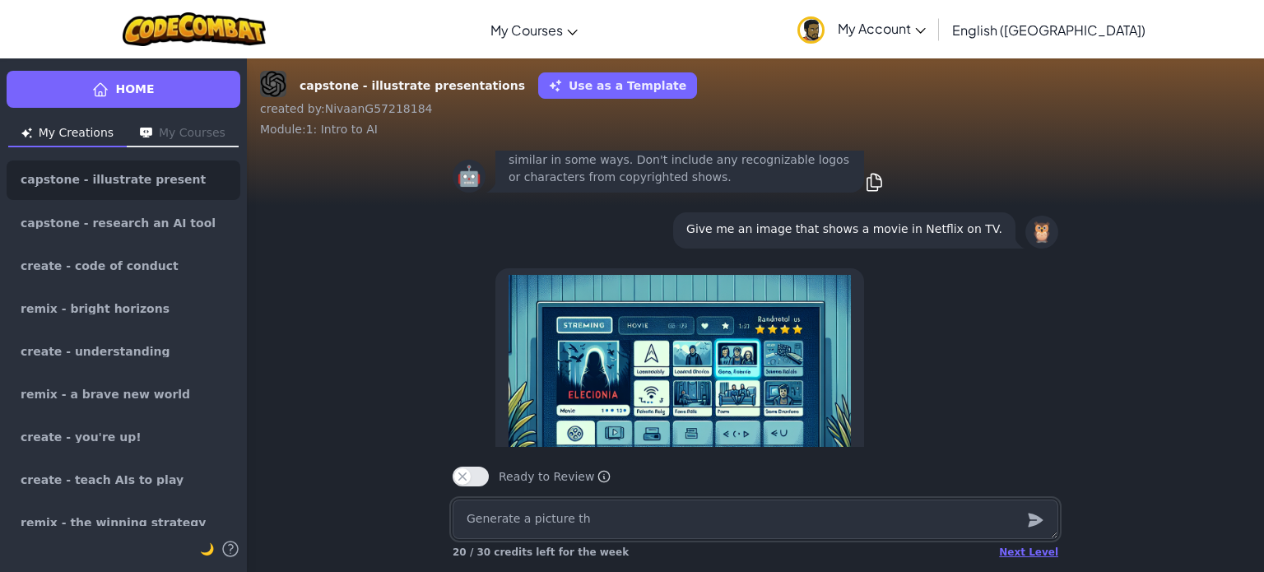
type textarea "x"
type textarea "Generate a picture tha"
type textarea "x"
type textarea "Generate a picture that"
type textarea "x"
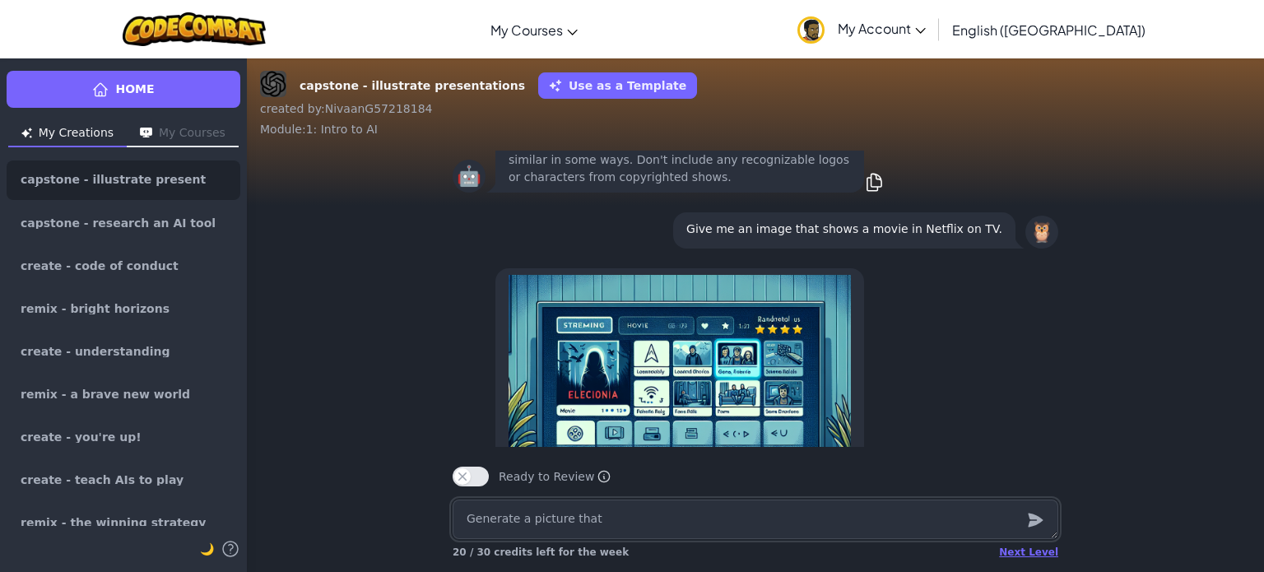
type textarea "Generate a picture that"
type textarea "x"
type textarea "Generate a picture that s"
type textarea "x"
type textarea "Generate a picture that sh"
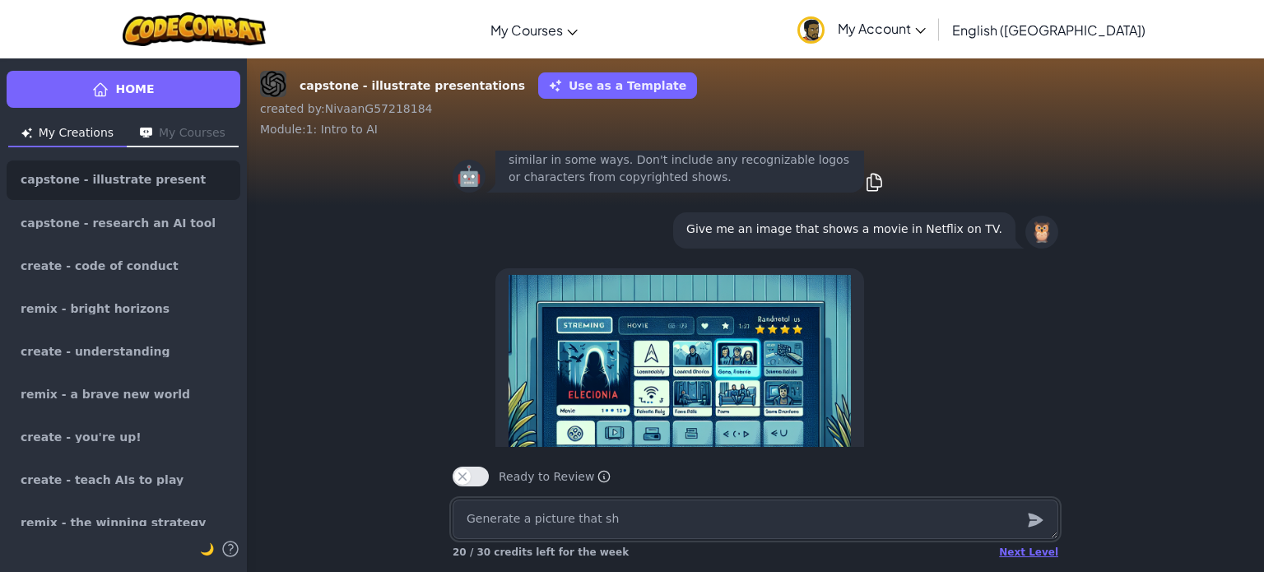
type textarea "x"
type textarea "Generate a picture that sho"
type textarea "x"
type textarea "Generate a picture that show"
type textarea "x"
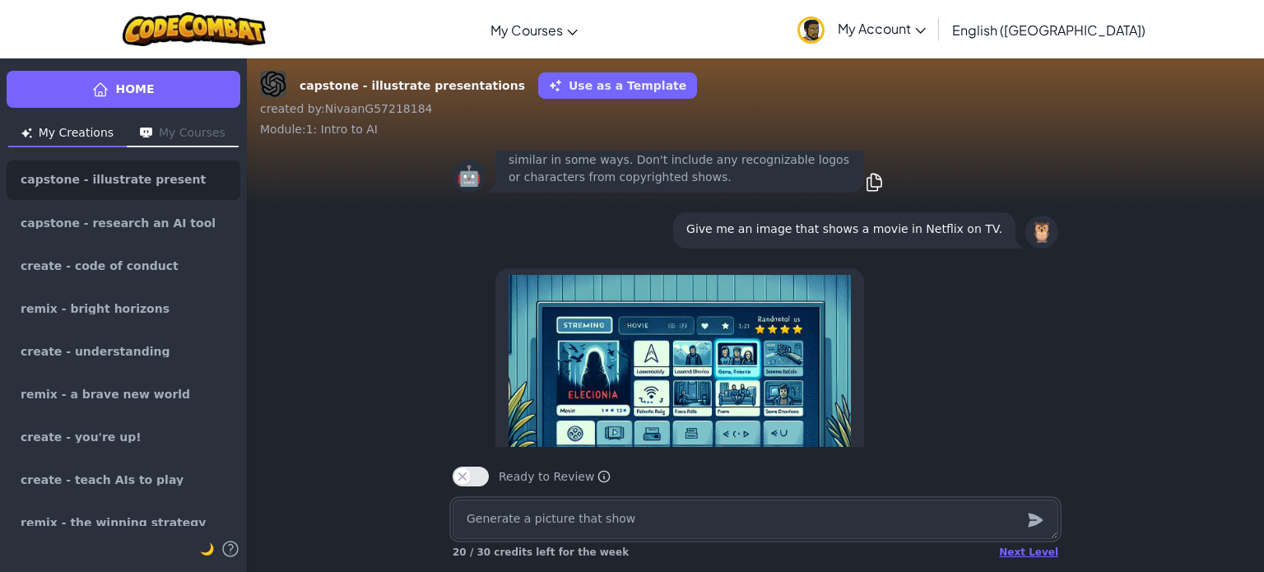
type textarea "Generate a picture that shows"
type textarea "x"
type textarea "Generate a picture that shows"
type textarea "x"
type textarea "Generate a picture that shows a"
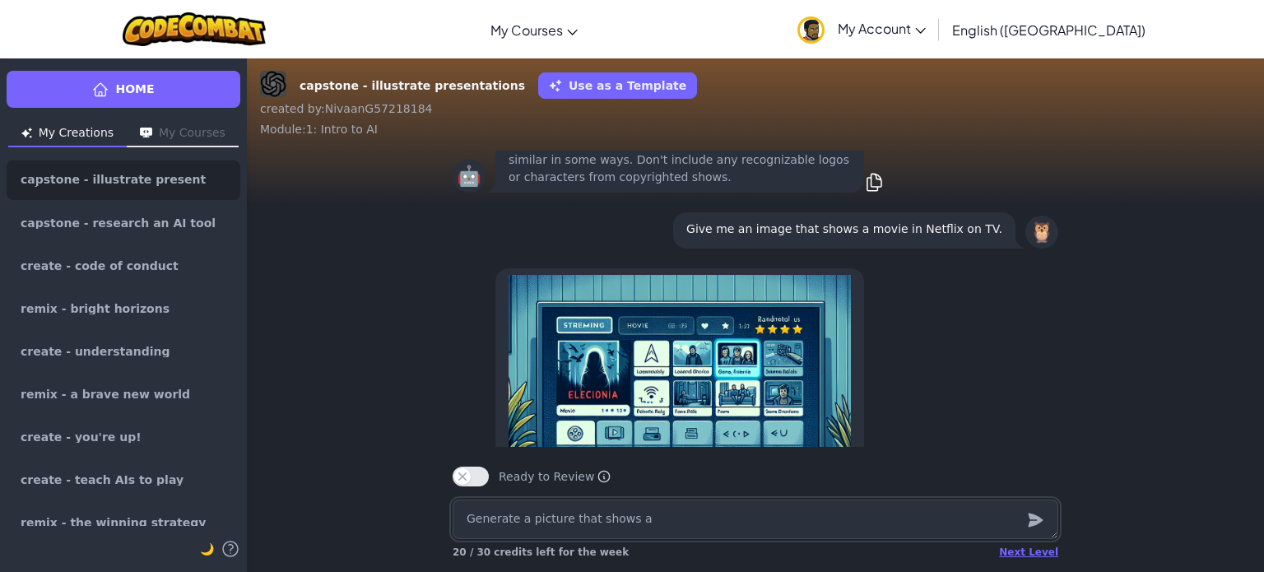
type textarea "x"
type textarea "Generate a picture that shows al"
type textarea "x"
type textarea "Generate a picture that shows alg"
type textarea "x"
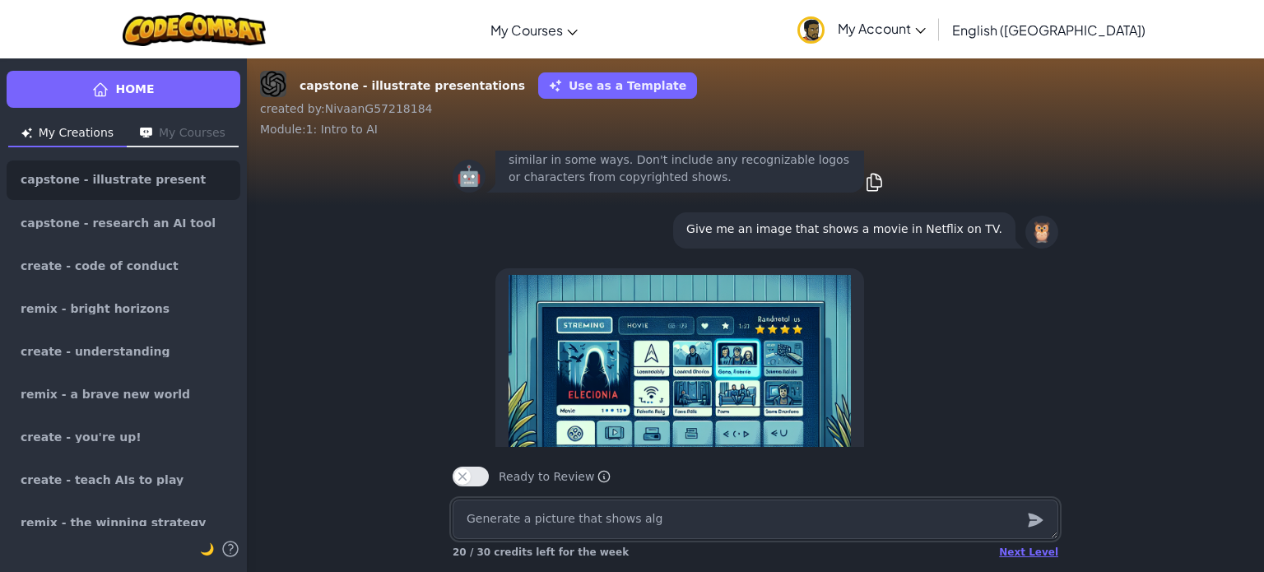
type textarea "Generate a picture that shows algo"
type textarea "x"
type textarea "Generate a picture that shows algor"
type textarea "x"
type textarea "Generate a picture that shows algori"
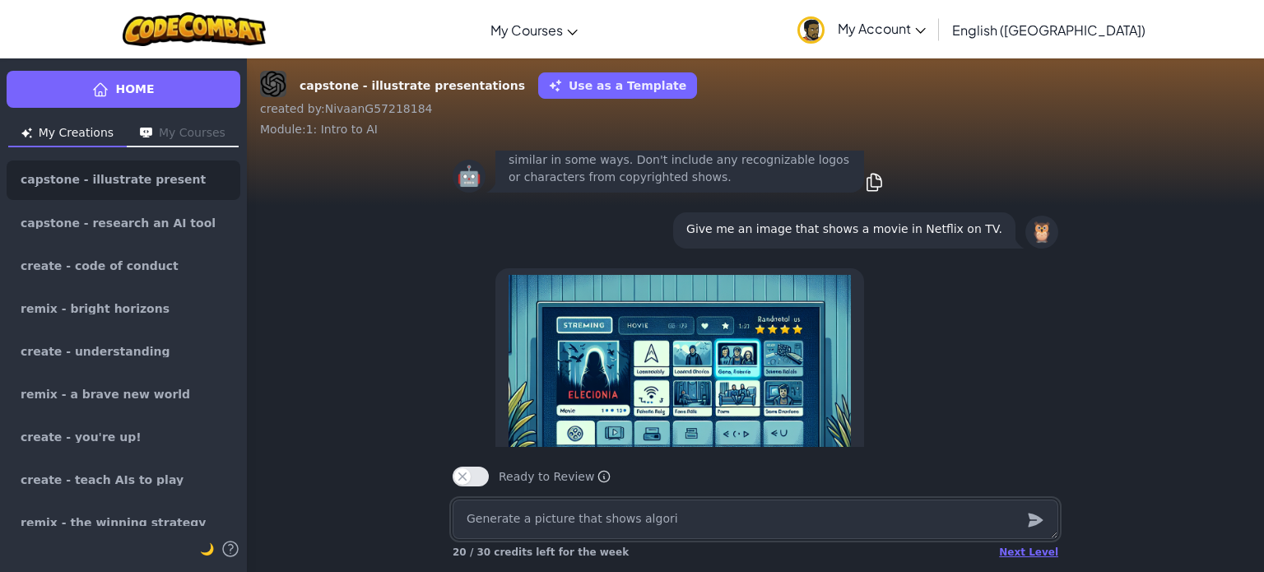
type textarea "x"
type textarea "Generate a picture that shows algorit"
type textarea "x"
type textarea "Generate a picture that shows algorith"
type textarea "x"
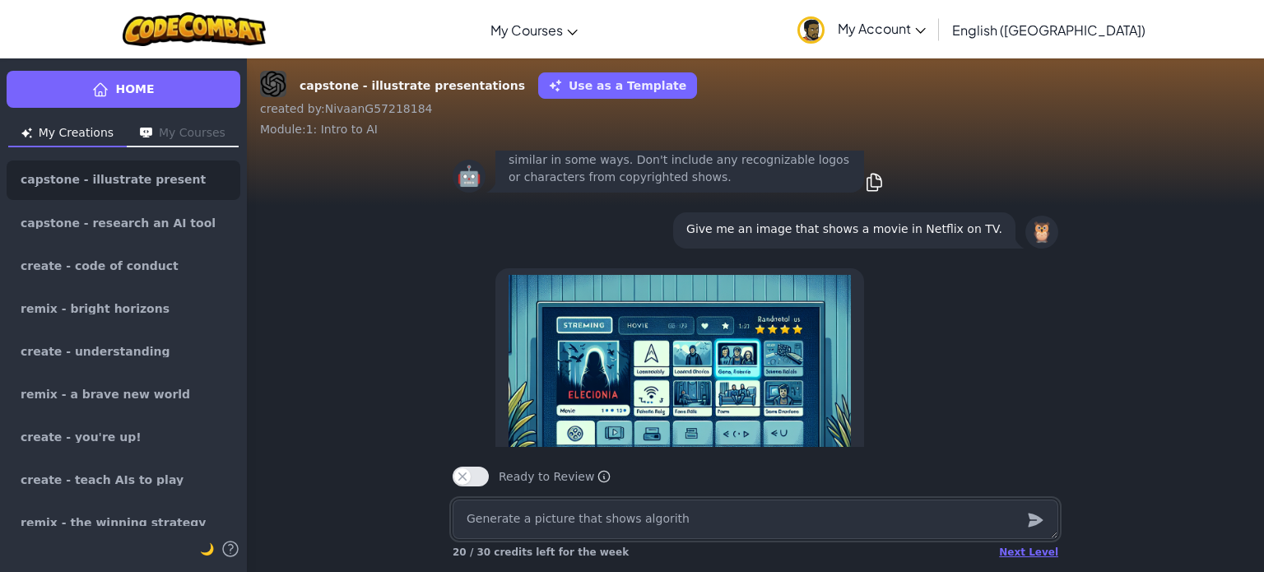
type textarea "Generate a picture that shows algorithe"
type textarea "x"
type textarea "Generate a picture that shows algorithem"
type textarea "x"
type textarea "Generate a picture that shows algorithems"
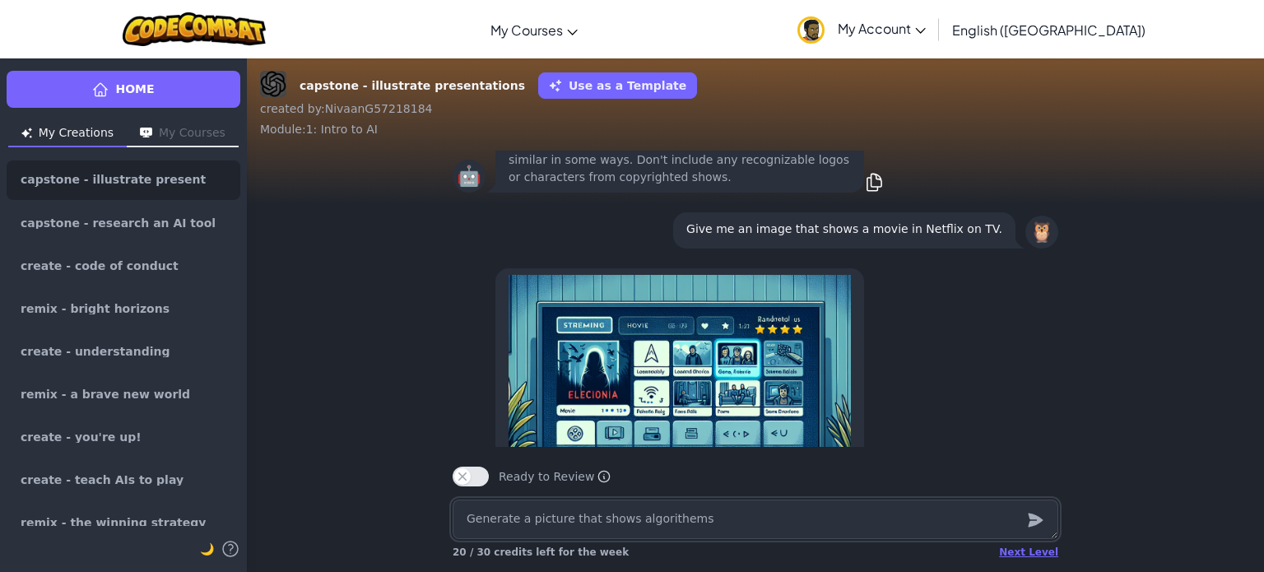
type textarea "x"
type textarea "Generate a picture that shows algorithem"
type textarea "x"
type textarea "Generate a picture that shows algorithe"
type textarea "x"
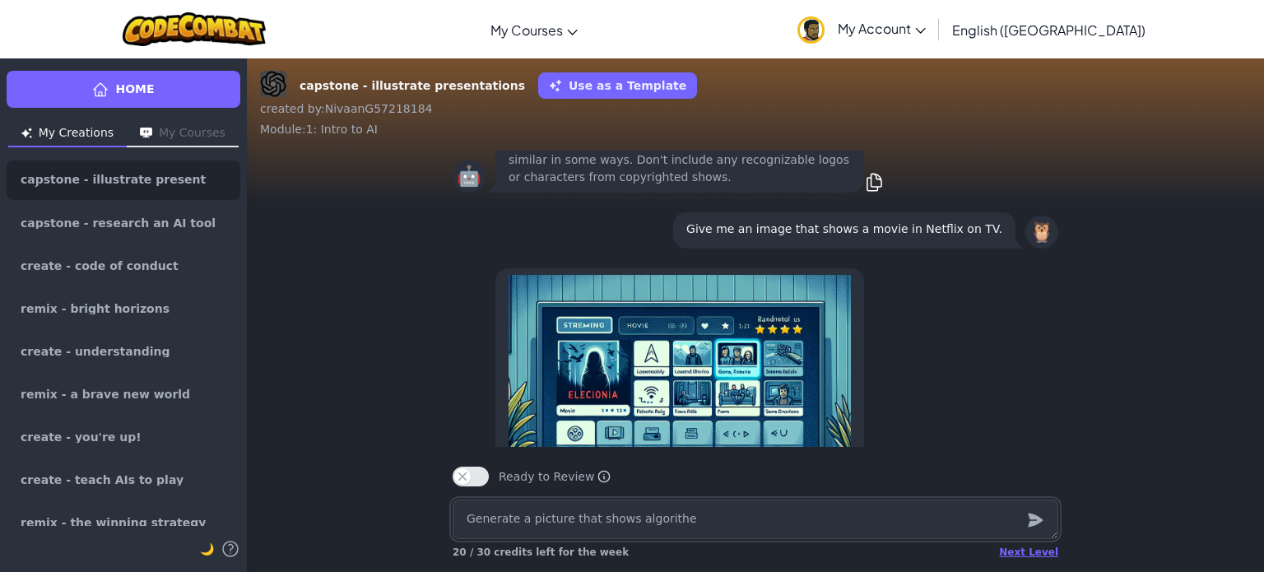
type textarea "Generate a picture that shows algorith"
type textarea "x"
type textarea "Generate a picture that shows algorithm"
type textarea "x"
drag, startPoint x: 674, startPoint y: 519, endPoint x: 622, endPoint y: 525, distance: 52.2
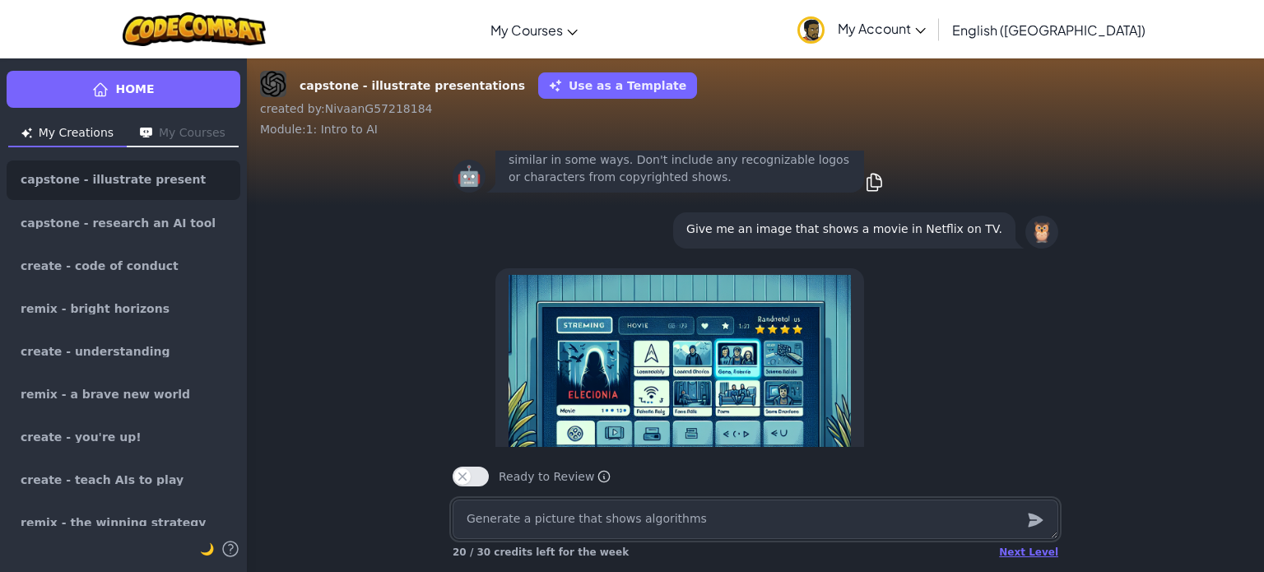
click at [622, 525] on textarea "Generate a picture that shows algorithms" at bounding box center [756, 520] width 606 height 40
type textarea "Generate a picture that shows algorithms"
click at [714, 521] on textarea "Generate a picture that shows algorithms" at bounding box center [756, 520] width 606 height 40
type textarea "x"
type textarea "Generate a picture that shows algorithms"
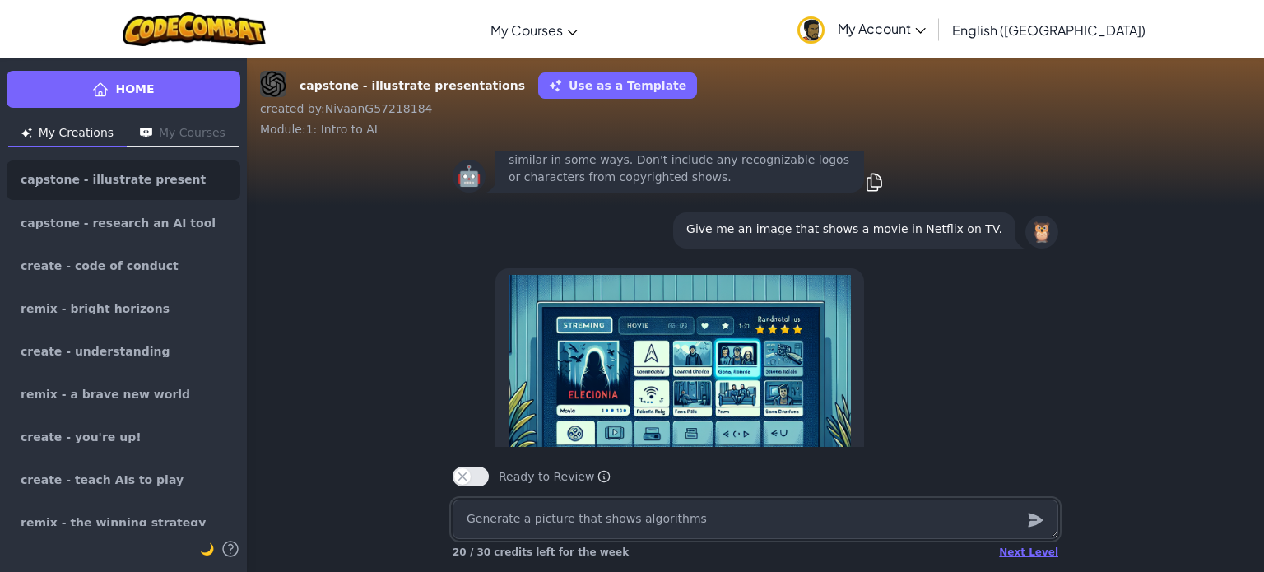
type textarea "x"
type textarea "Generate a picture that shows algorithms o"
type textarea "x"
type textarea "Generate a picture that shows algorithms of"
type textarea "x"
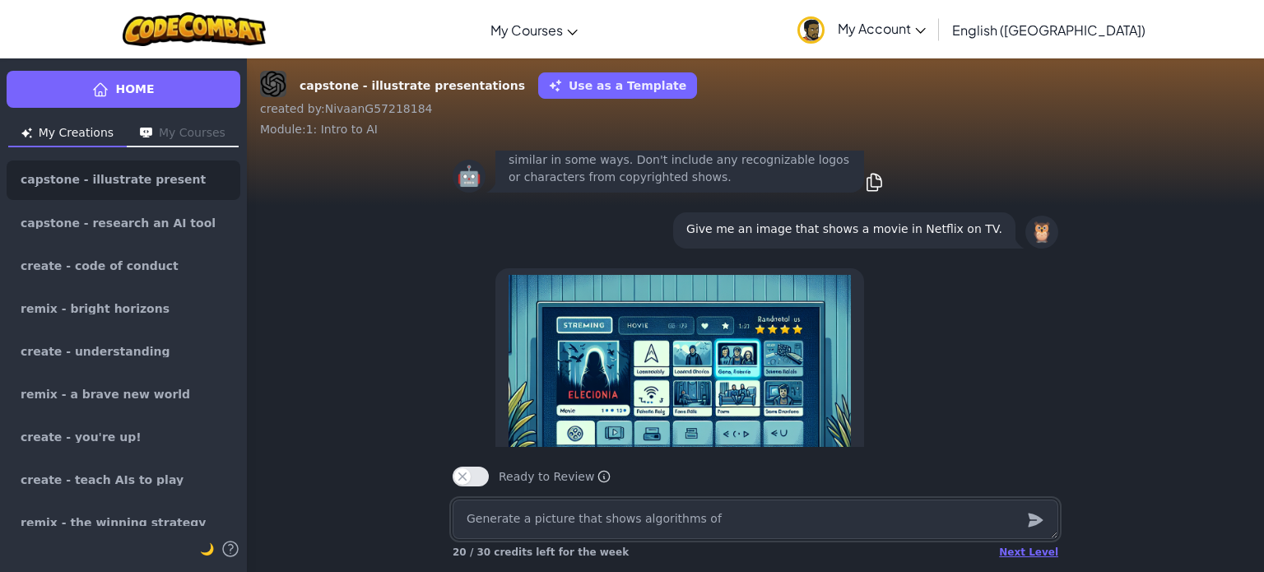
type textarea "Generate a picture that shows algorithms of"
type textarea "x"
type textarea "Generate a picture that shows algorithms of s"
type textarea "x"
type textarea "Generate a picture that shows algorithms of sh"
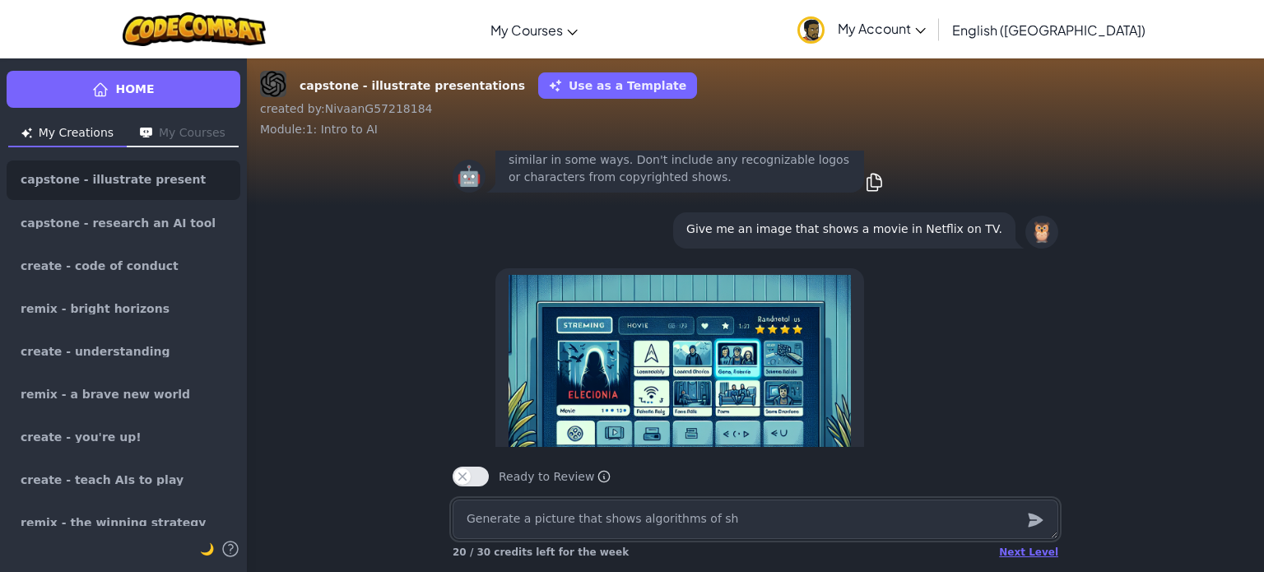
type textarea "x"
type textarea "Generate a picture that shows algorithms of sho"
type textarea "x"
type textarea "Generate a picture that shows algorithms of show"
type textarea "x"
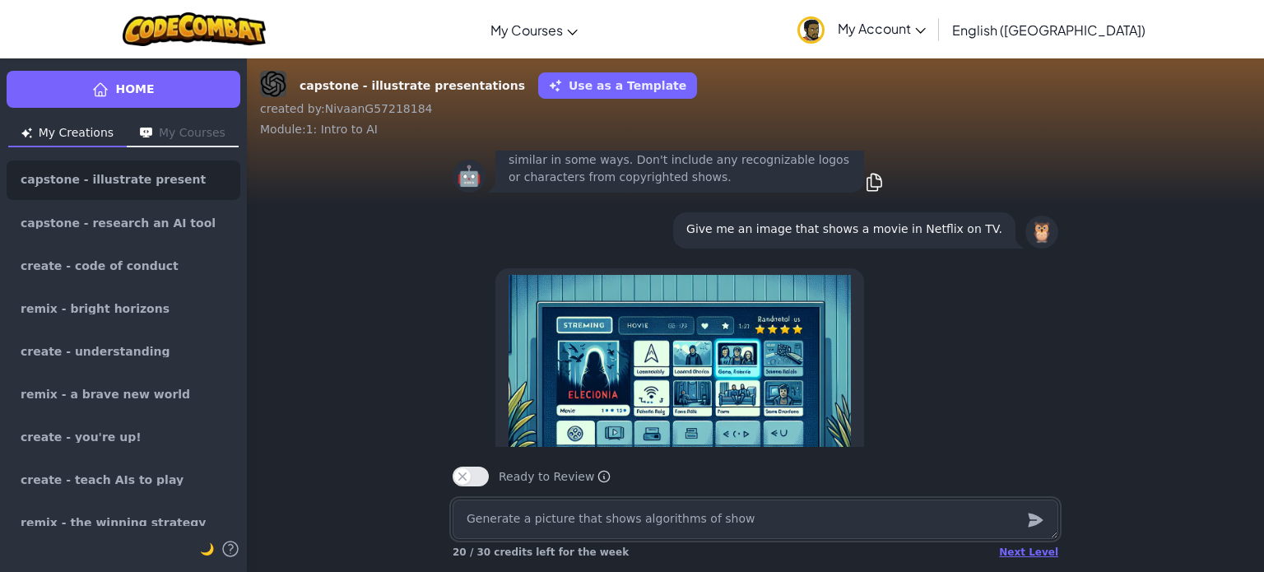
type textarea "Generate a picture that shows algorithms of shows"
type textarea "x"
type textarea "Generate a picture that shows algorithms of shows."
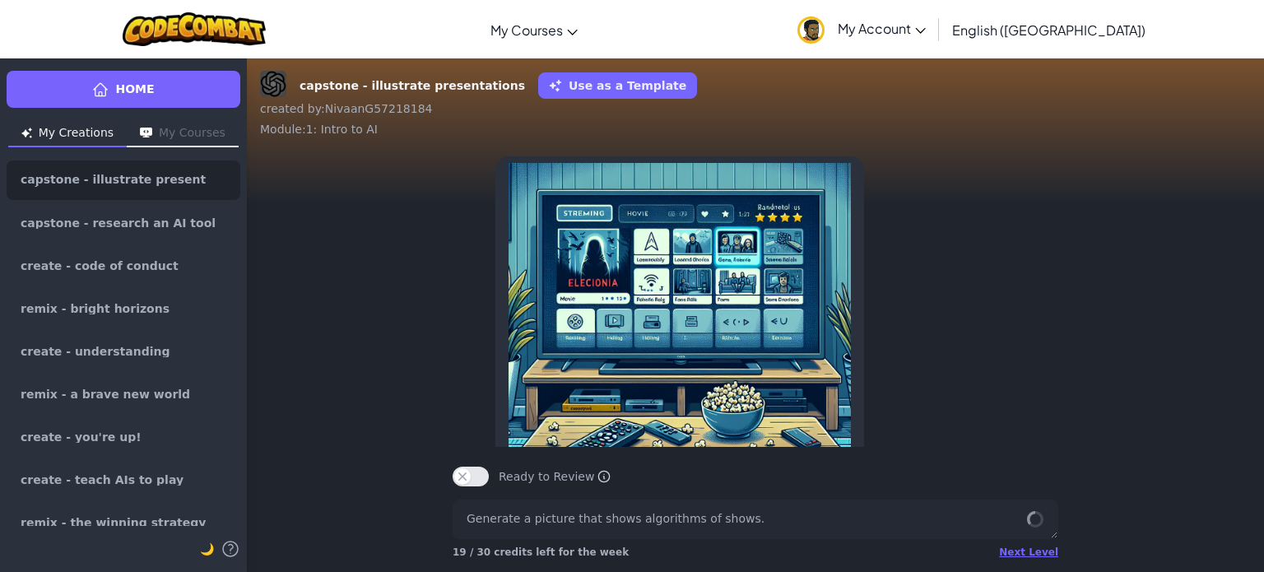
scroll to position [0, 0]
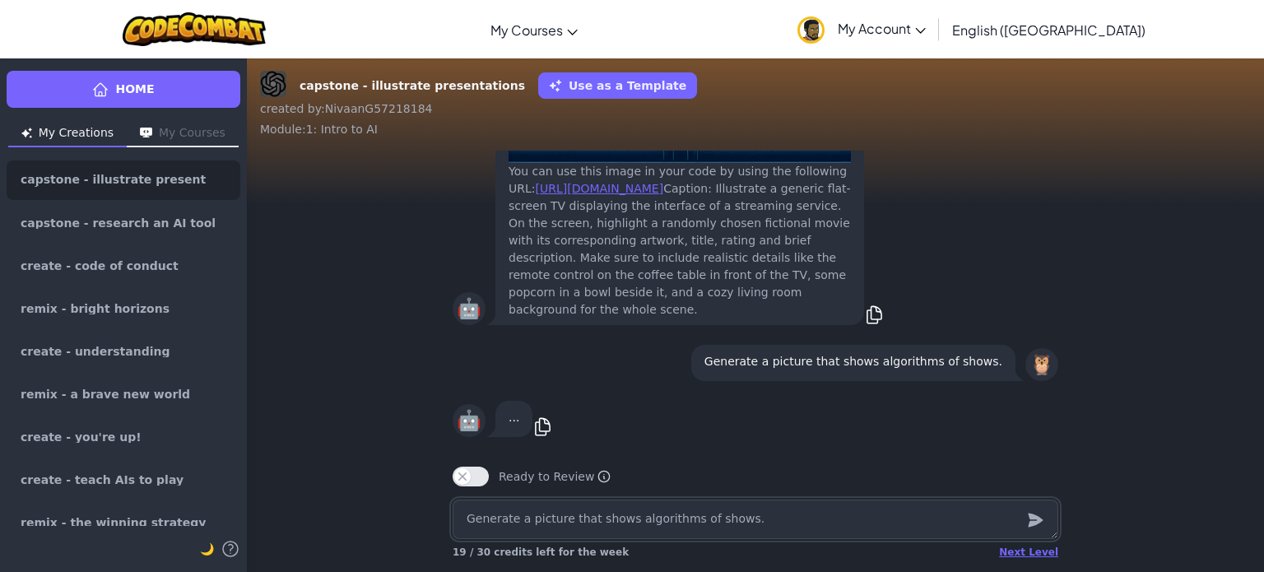
type textarea "x"
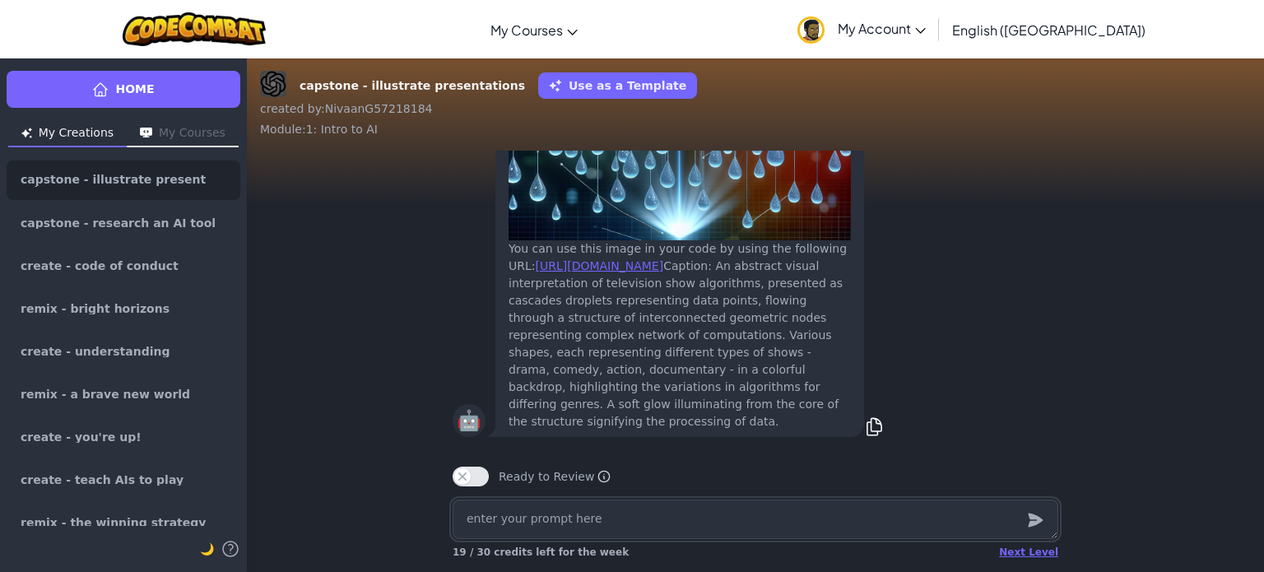
type textarea "x"
type textarea "M"
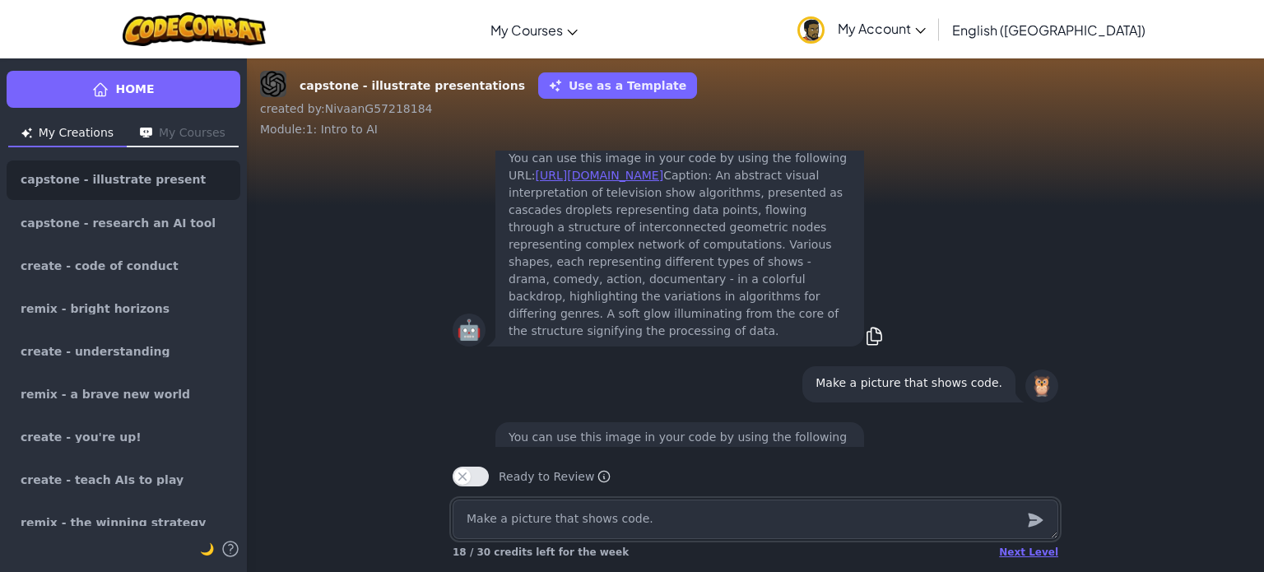
scroll to position [-173, 0]
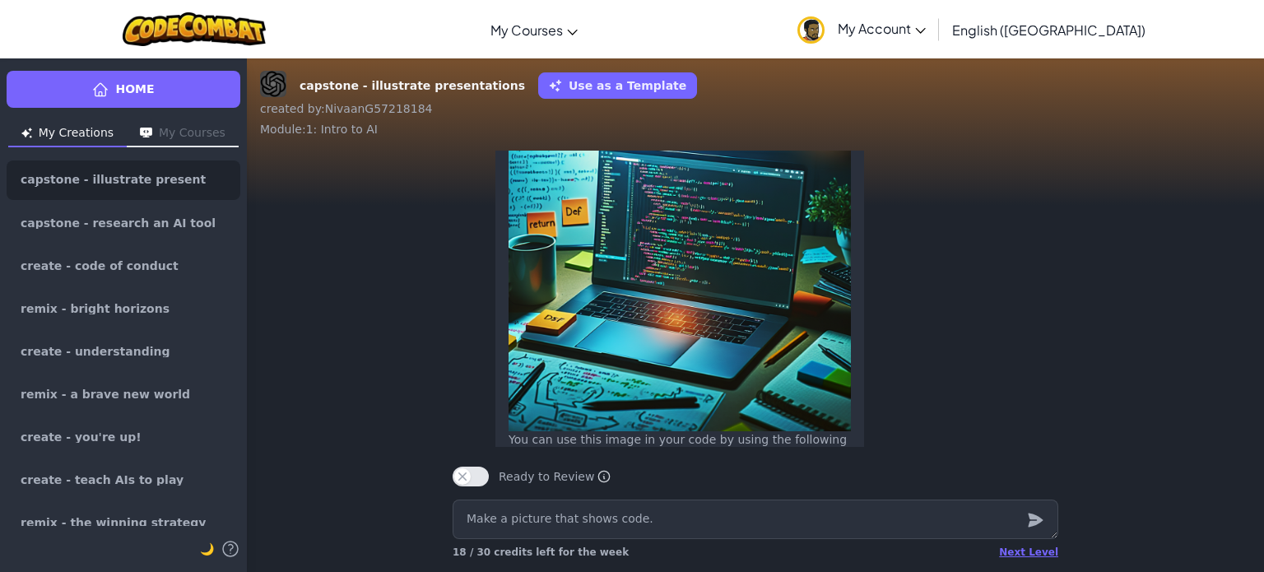
click at [678, 333] on img at bounding box center [680, 260] width 342 height 342
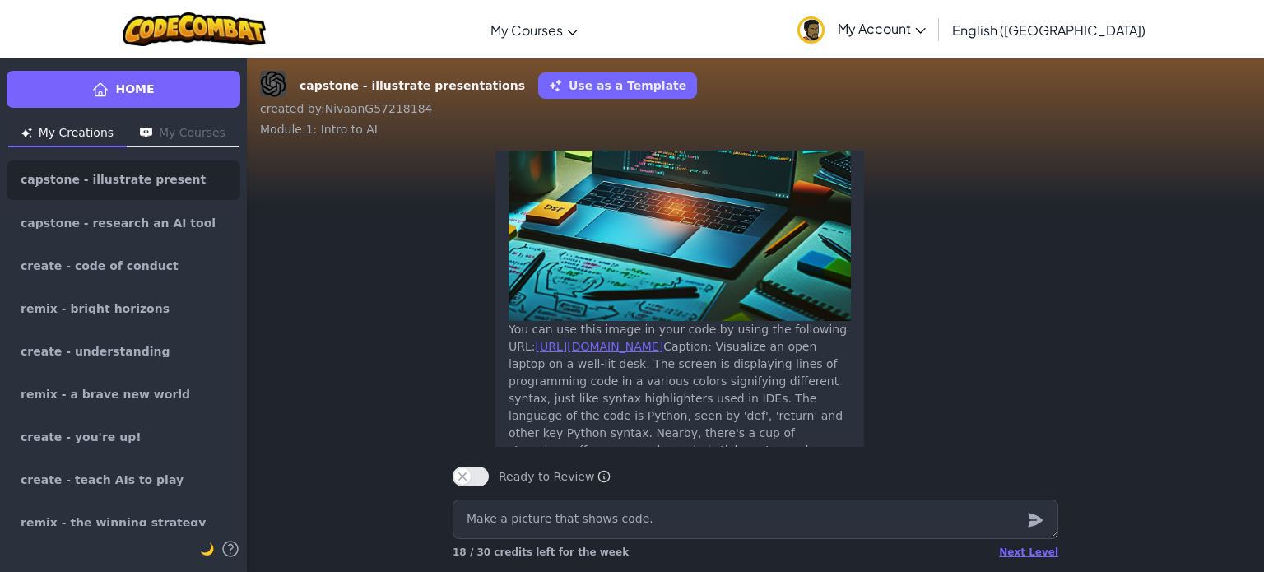
scroll to position [0, 0]
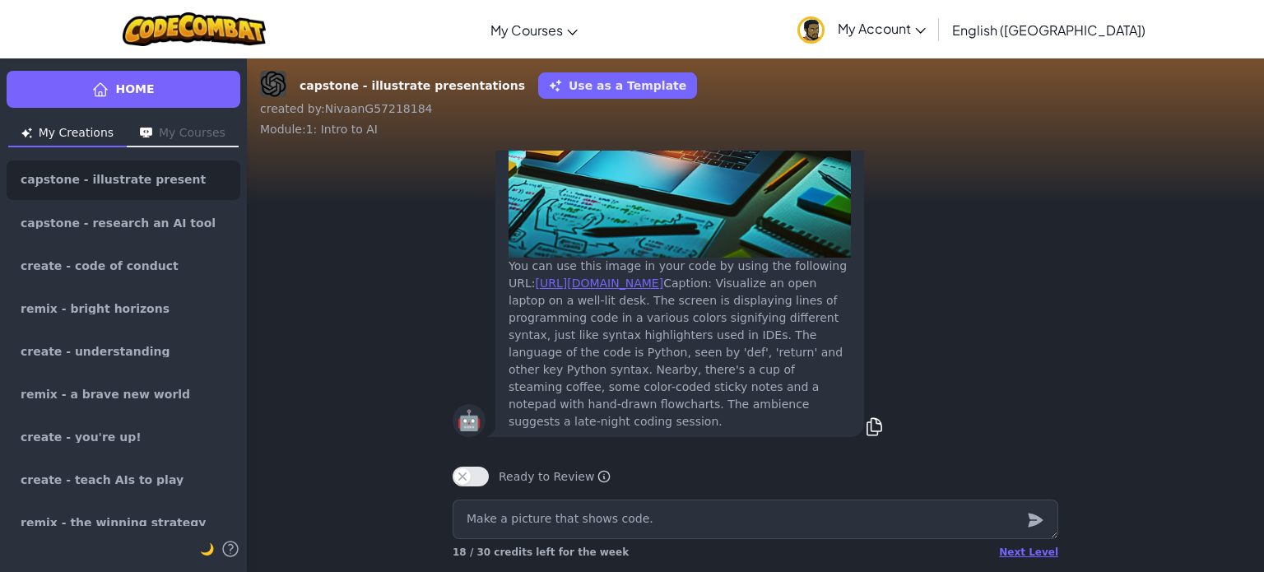
click at [476, 424] on div "🤖" at bounding box center [469, 420] width 33 height 33
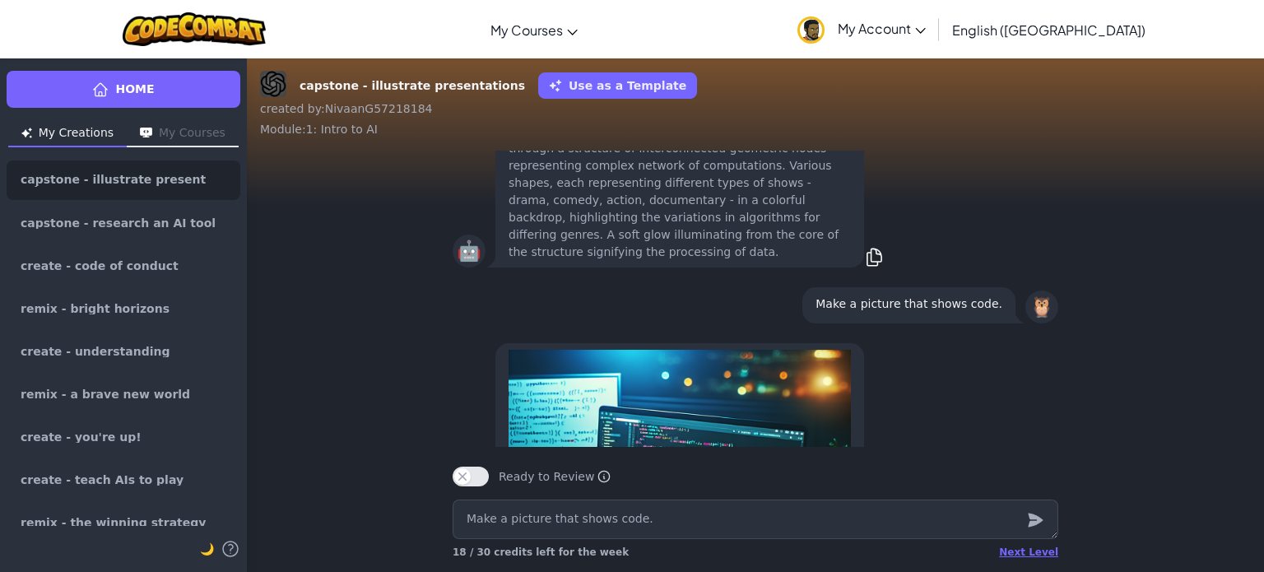
scroll to position [-444, 0]
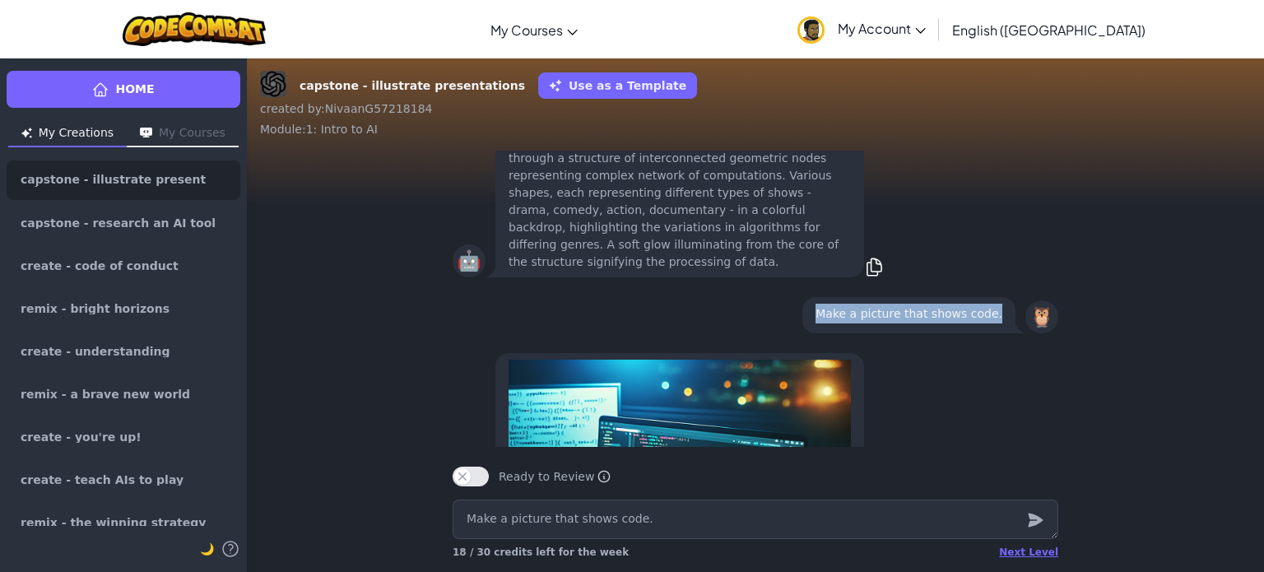
drag, startPoint x: 836, startPoint y: 292, endPoint x: 1001, endPoint y: 293, distance: 164.6
click at [1001, 297] on div "Make a picture that shows code." at bounding box center [909, 315] width 213 height 36
copy p "Make a picture that shows code."
click at [961, 308] on div "Make a picture that shows code." at bounding box center [909, 315] width 213 height 36
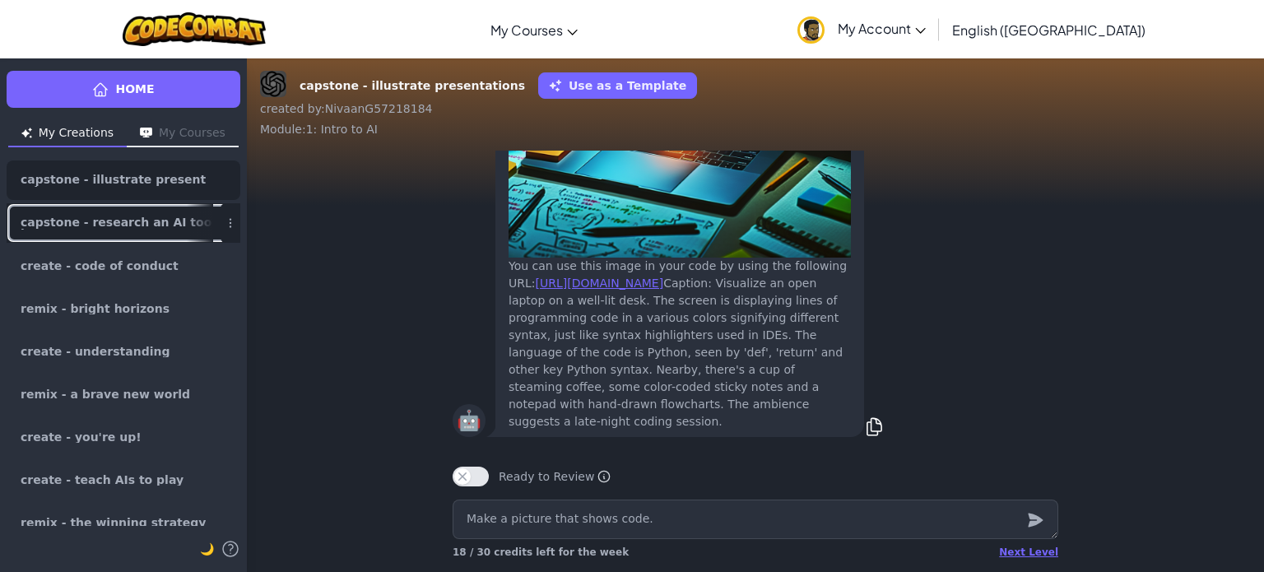
click at [122, 220] on span "capstone - research an AI tool" at bounding box center [117, 222] width 193 height 13
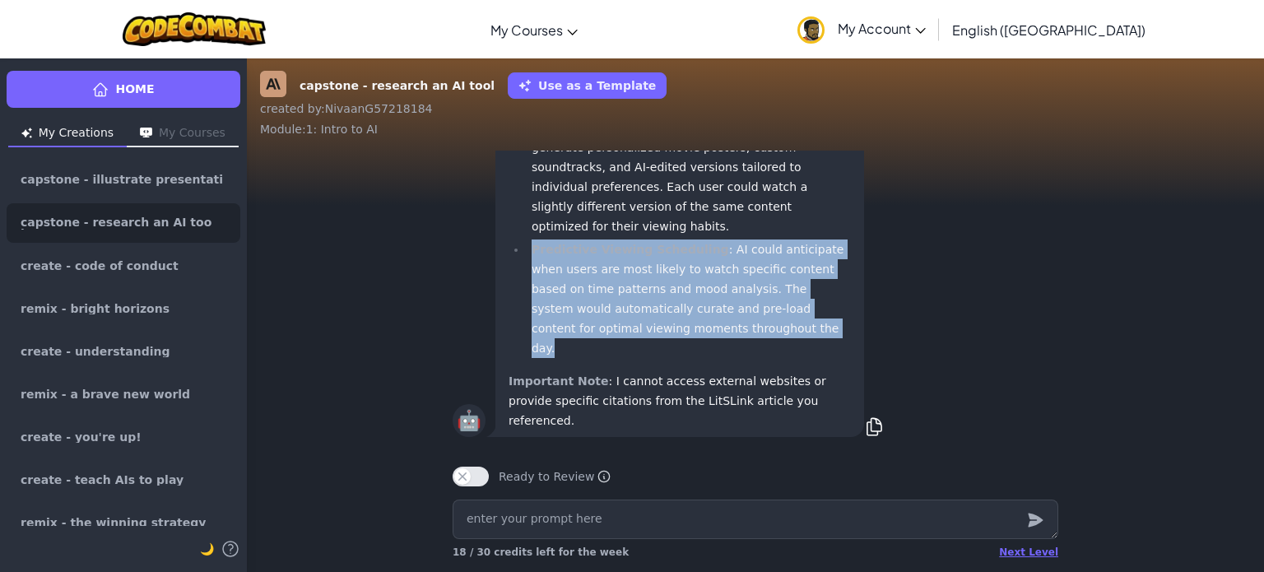
drag, startPoint x: 527, startPoint y: 289, endPoint x: 685, endPoint y: 372, distance: 178.6
click at [685, 358] on li "Predictive Viewing Scheduling : AI could anticipate when users are most likely …" at bounding box center [689, 299] width 324 height 119
drag, startPoint x: 528, startPoint y: 286, endPoint x: 661, endPoint y: 376, distance: 160.5
click at [661, 358] on li "Predictive Viewing Scheduling : AI could anticipate when users are most likely …" at bounding box center [689, 299] width 324 height 119
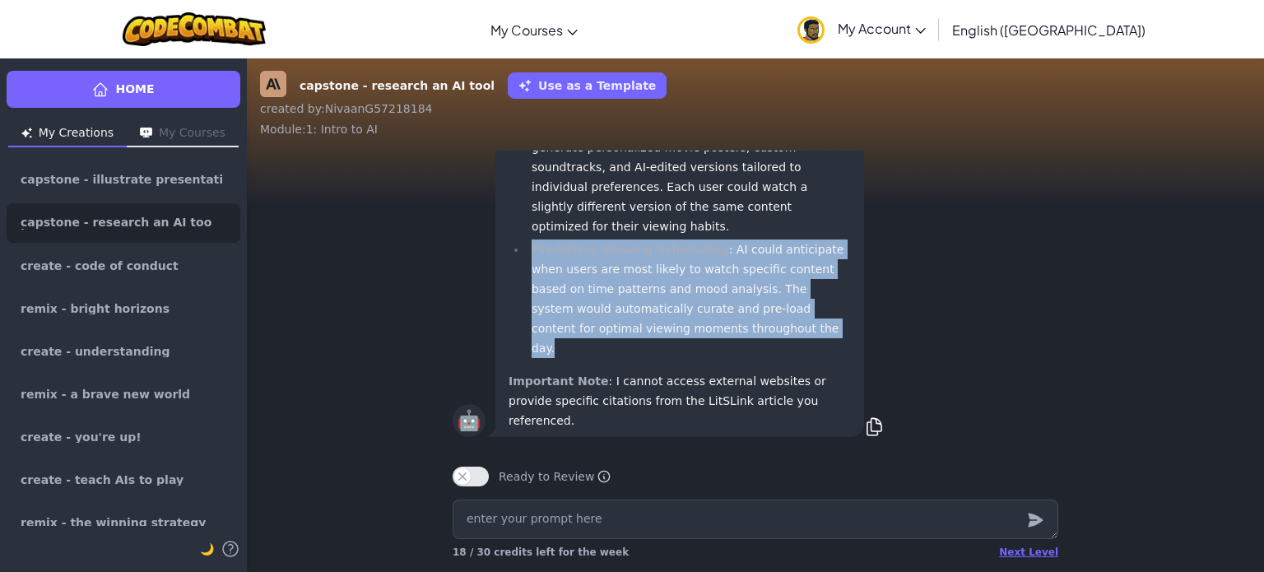
copy li "Predictive Viewing Scheduling : AI could anticipate when users are most likely …"
click at [659, 358] on li "Predictive Viewing Scheduling : AI could anticipate when users are most likely …" at bounding box center [689, 299] width 324 height 119
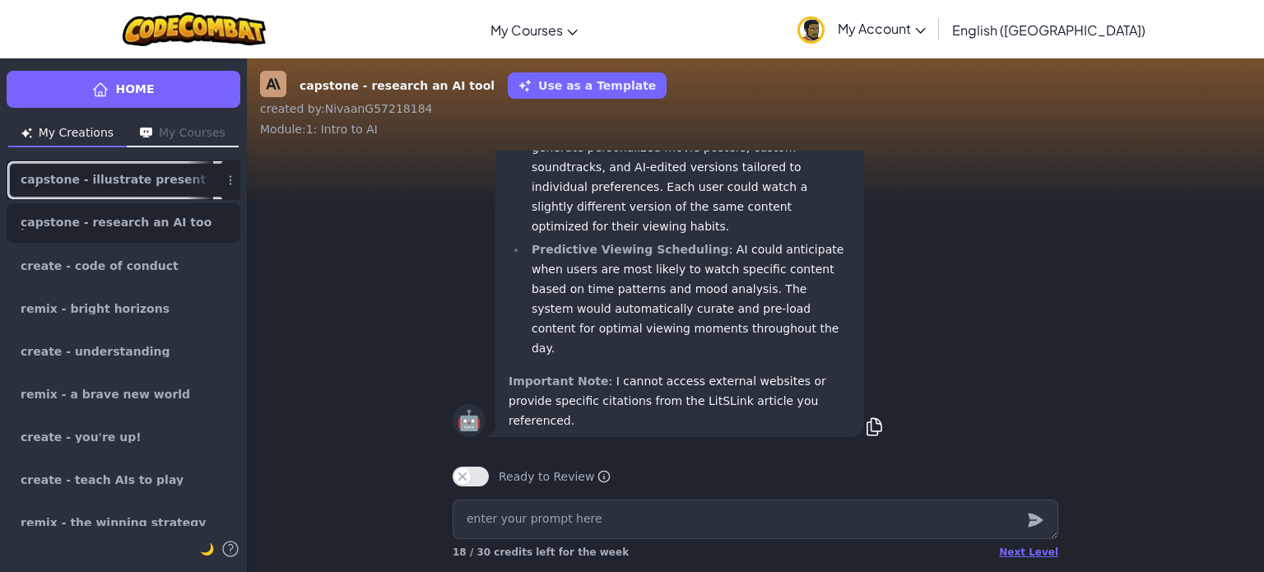
click at [118, 176] on span "capstone - illustrate presentations" at bounding box center [117, 180] width 193 height 13
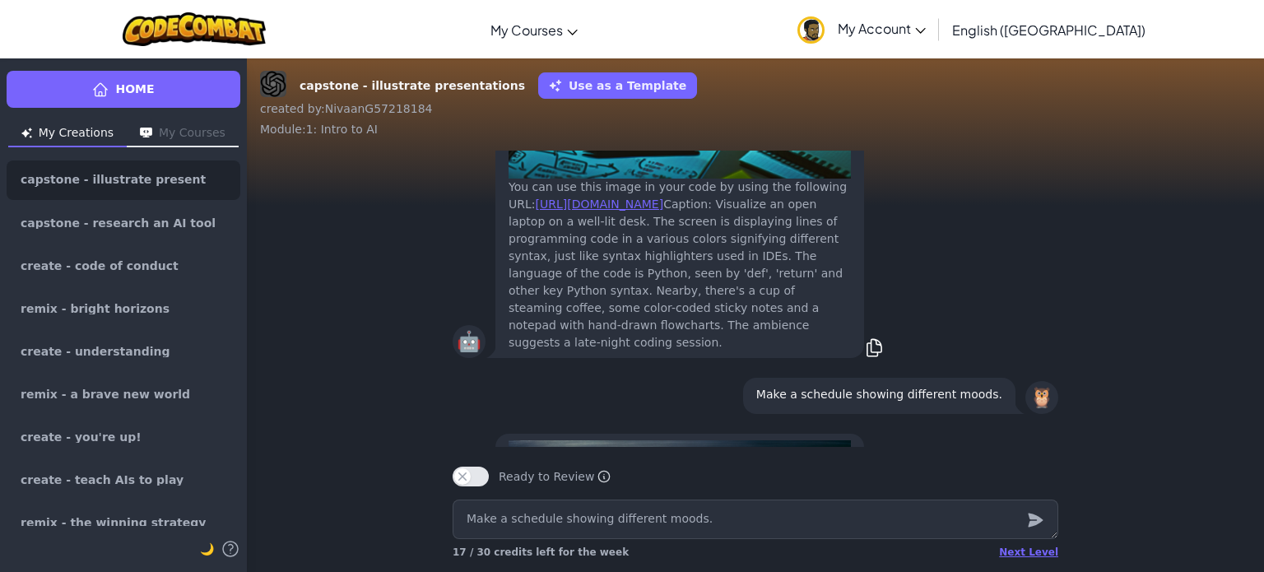
scroll to position [-451, 0]
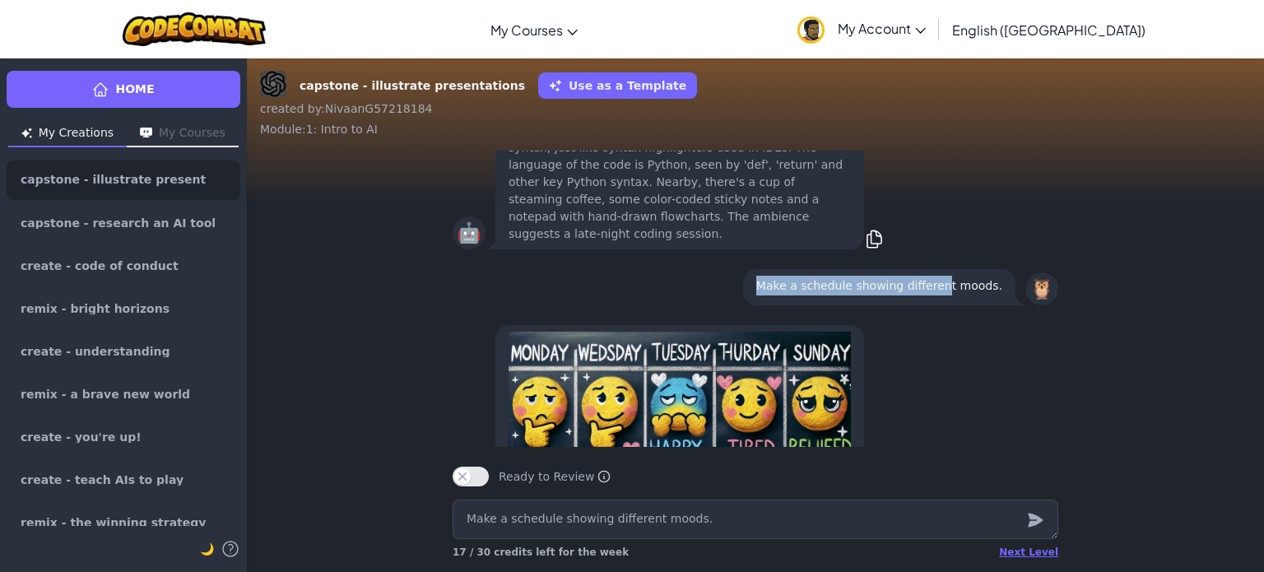
drag, startPoint x: 780, startPoint y: 266, endPoint x: 954, endPoint y: 266, distance: 173.7
click at [954, 276] on p "Make a schedule showing different moods." at bounding box center [879, 286] width 246 height 20
click at [994, 276] on p "Make a schedule showing different moods." at bounding box center [879, 286] width 246 height 20
drag, startPoint x: 995, startPoint y: 269, endPoint x: 757, endPoint y: 266, distance: 237.9
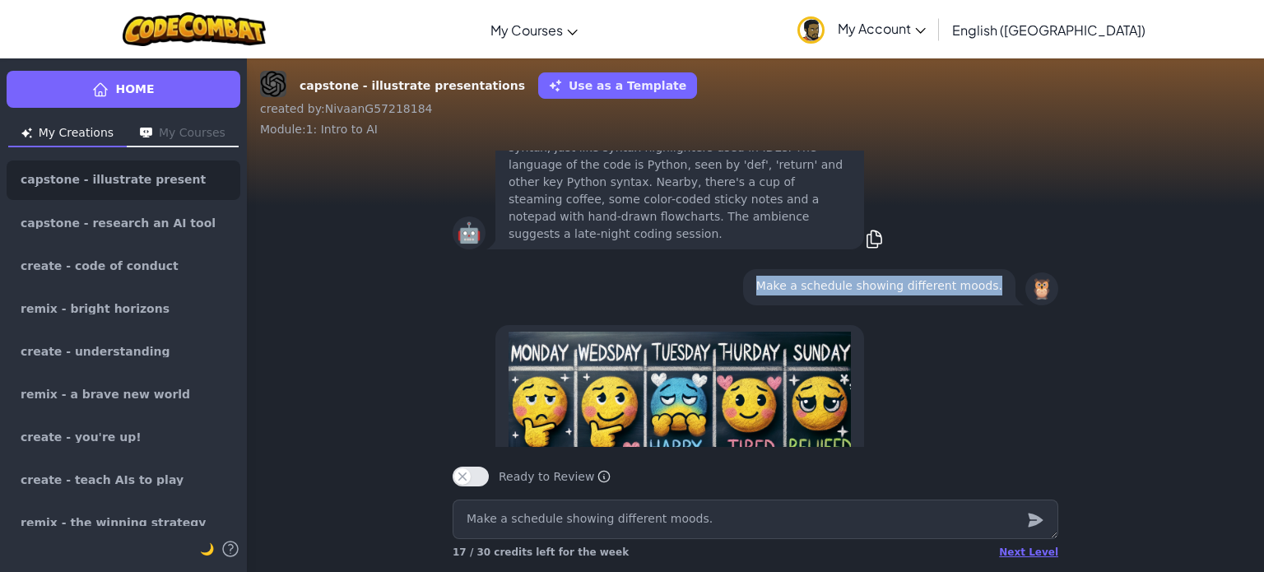
click at [757, 266] on div "🦉 Make a schedule showing different moods." at bounding box center [756, 287] width 606 height 43
copy p "Make a schedule showing different moods."
click at [757, 266] on div "🦉 Make a schedule showing different moods." at bounding box center [756, 287] width 606 height 43
